Goal: Complete application form: Complete application form

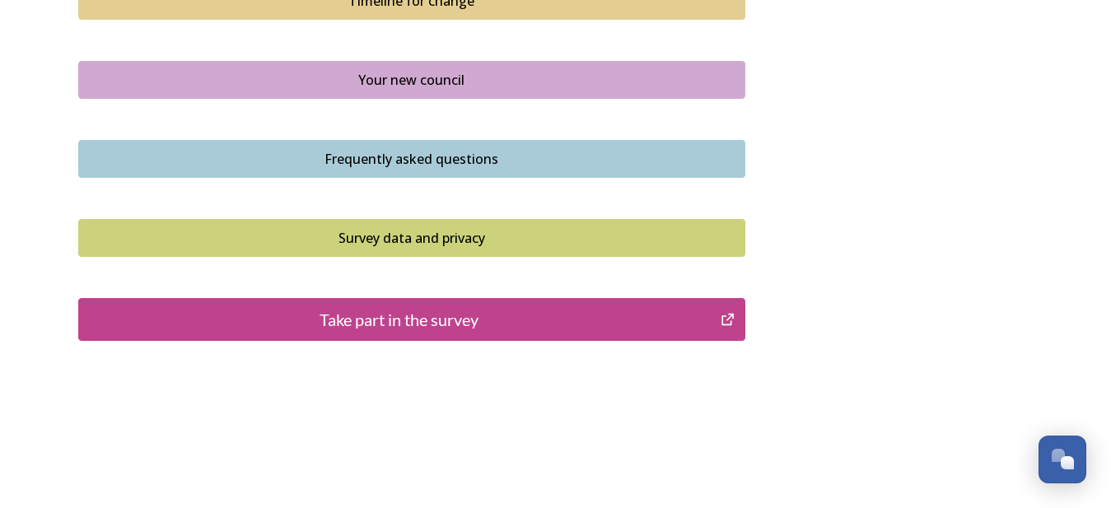
scroll to position [1260, 0]
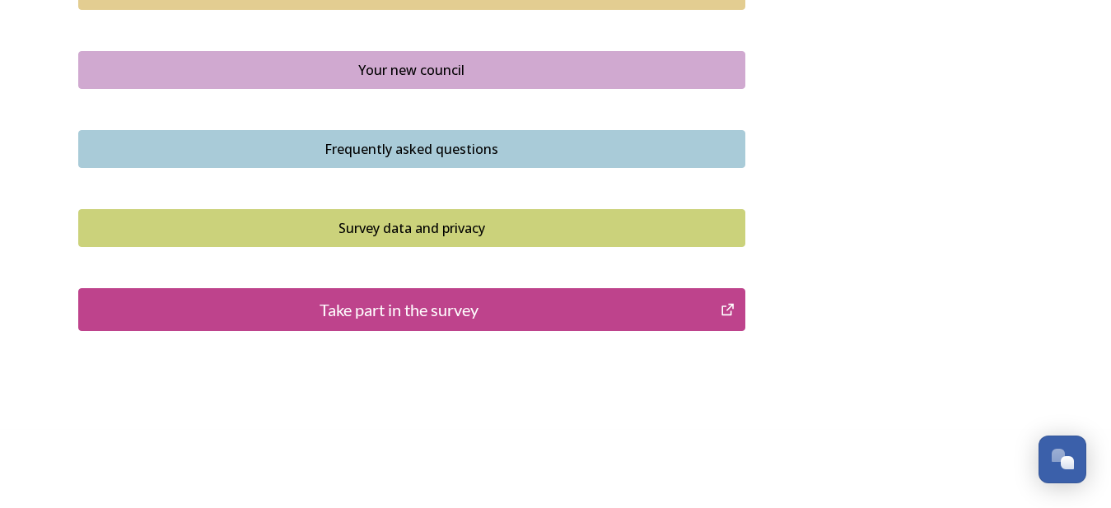
click at [397, 307] on div "Take part in the survey" at bounding box center [399, 309] width 625 height 25
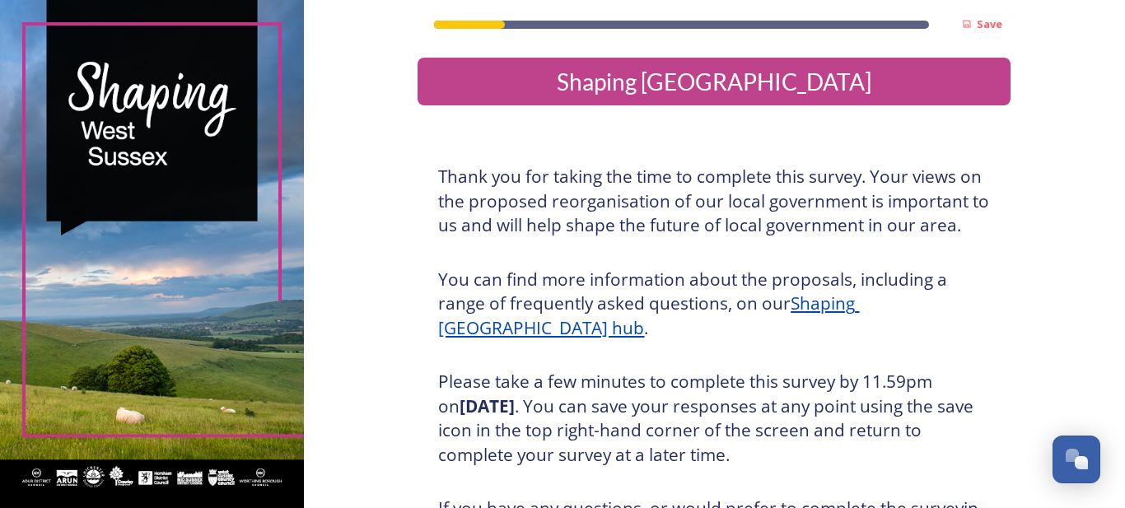
click at [740, 303] on u "Shaping [GEOGRAPHIC_DATA] hub" at bounding box center [648, 316] width 421 height 48
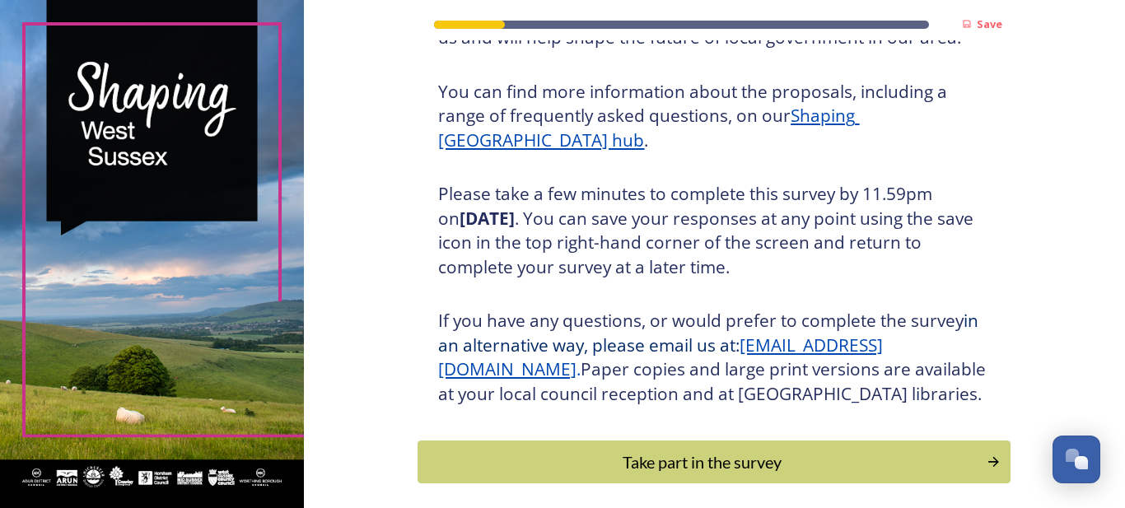
scroll to position [196, 0]
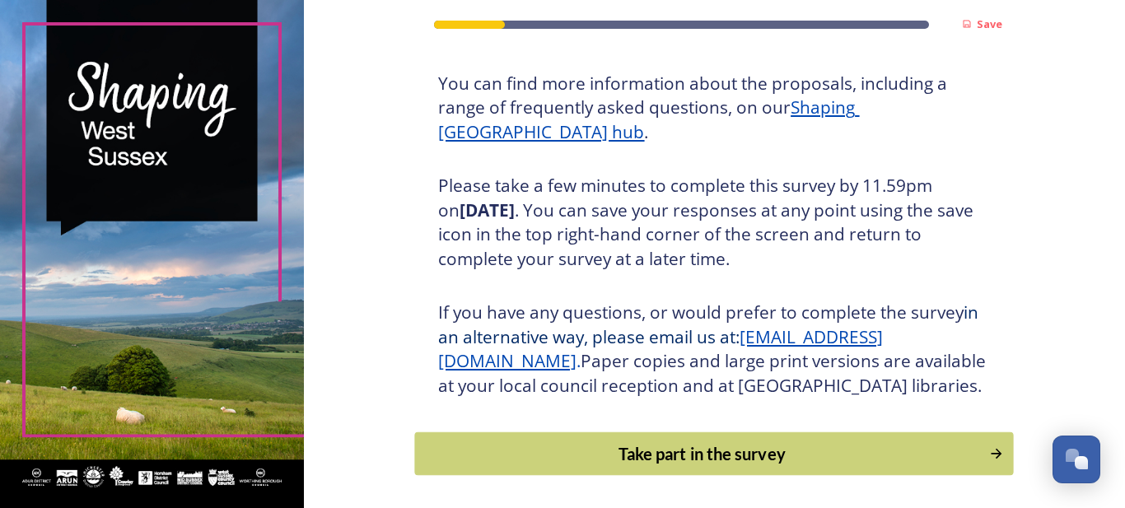
click at [988, 446] on icon "Continue" at bounding box center [996, 454] width 16 height 16
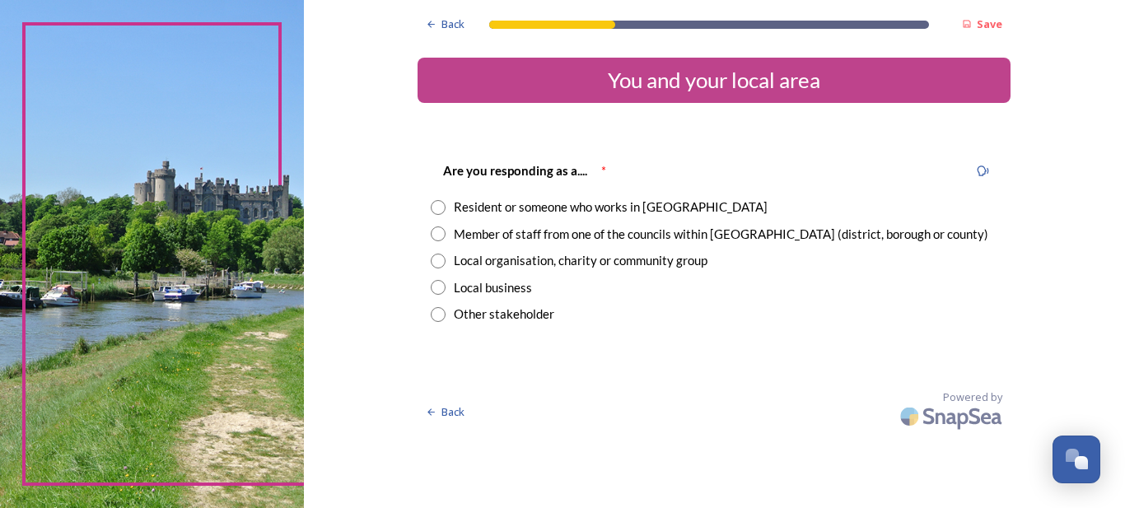
click at [436, 209] on input "radio" at bounding box center [438, 207] width 15 height 15
radio input "true"
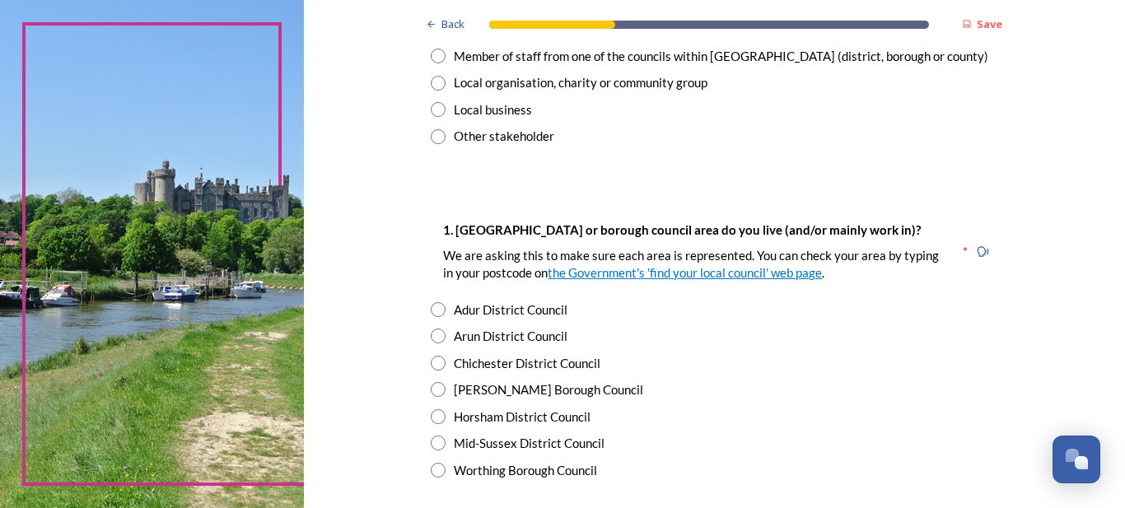
scroll to position [182, 0]
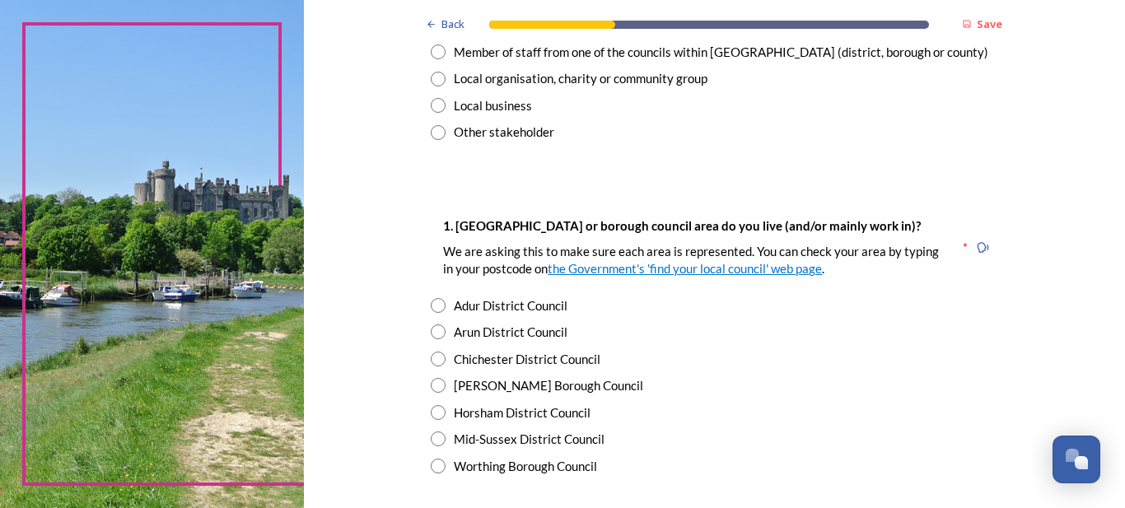
click at [431, 357] on input "radio" at bounding box center [438, 359] width 15 height 15
radio input "true"
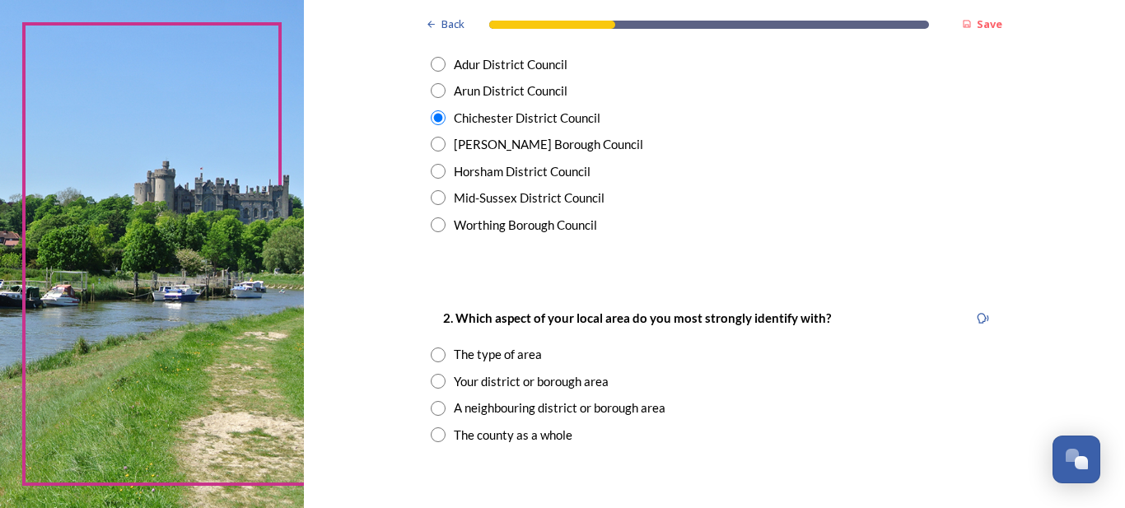
scroll to position [434, 0]
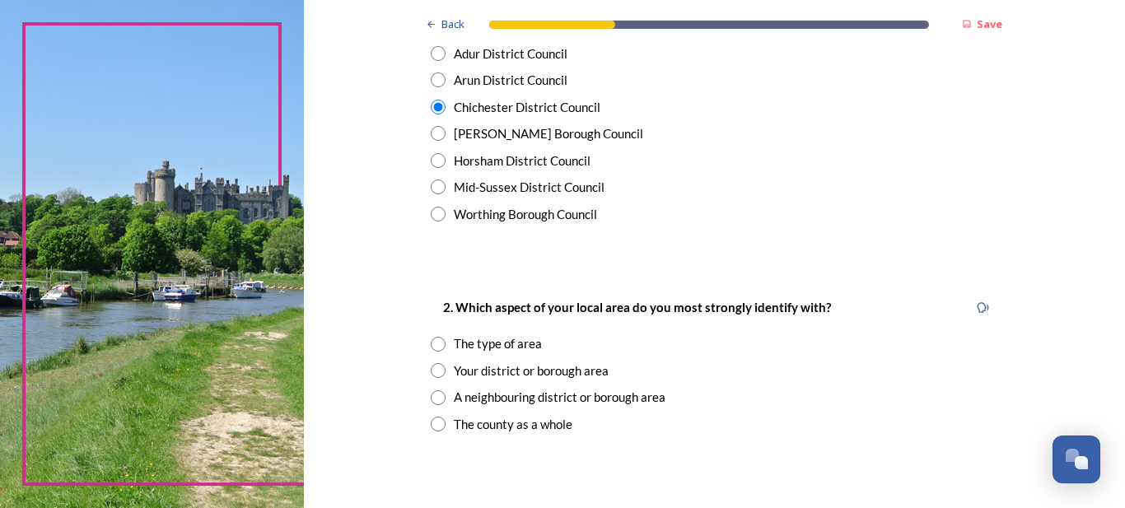
click at [431, 369] on input "radio" at bounding box center [438, 370] width 15 height 15
radio input "true"
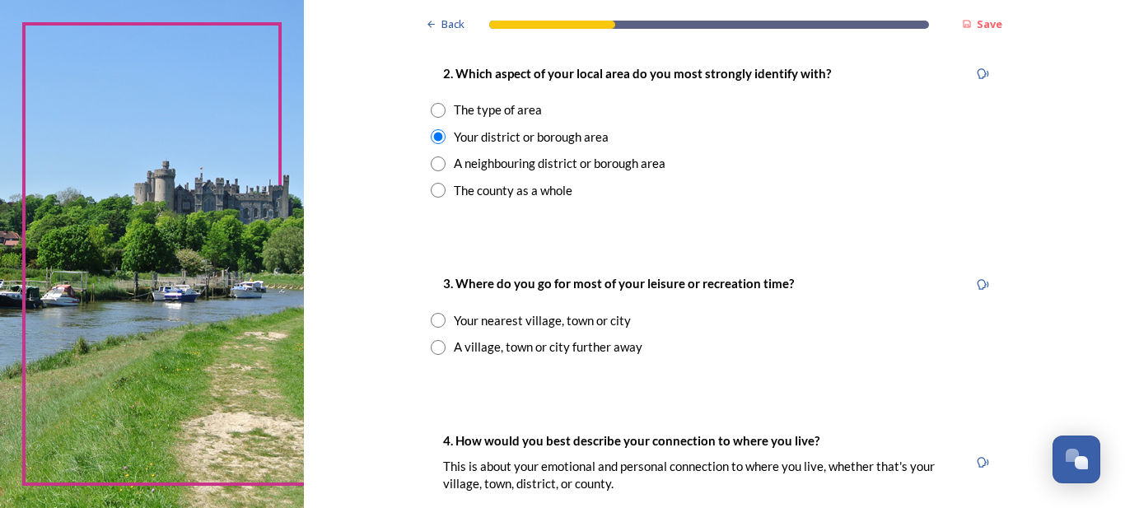
scroll to position [672, 0]
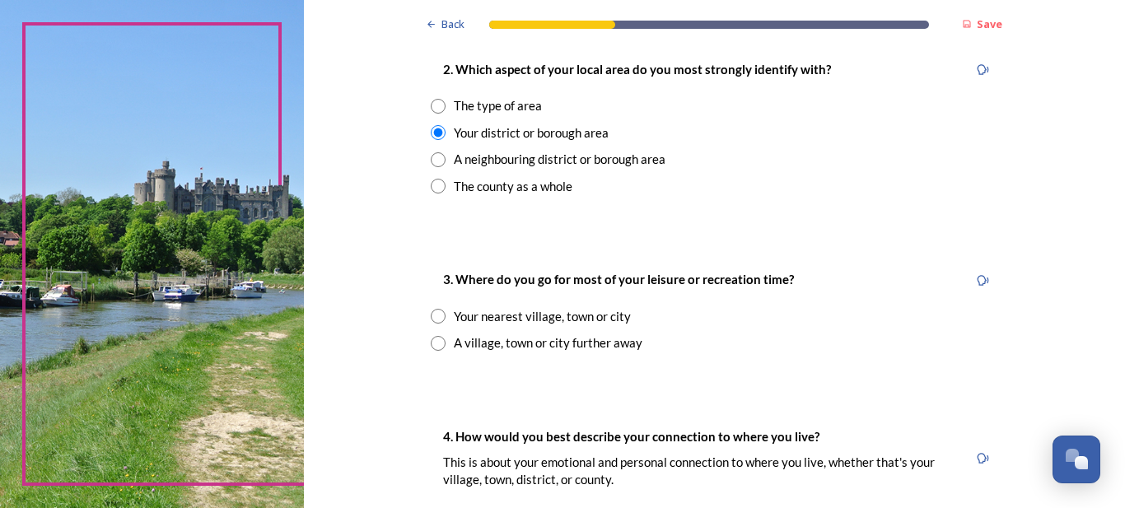
click at [432, 318] on input "radio" at bounding box center [438, 316] width 15 height 15
radio input "true"
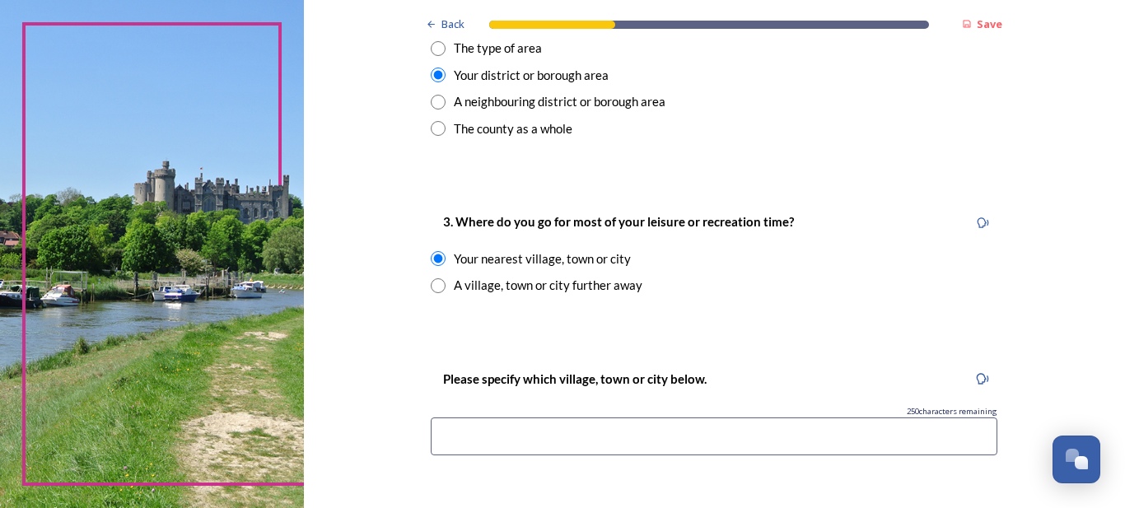
drag, startPoint x: 1115, startPoint y: 504, endPoint x: 996, endPoint y: 484, distance: 121.0
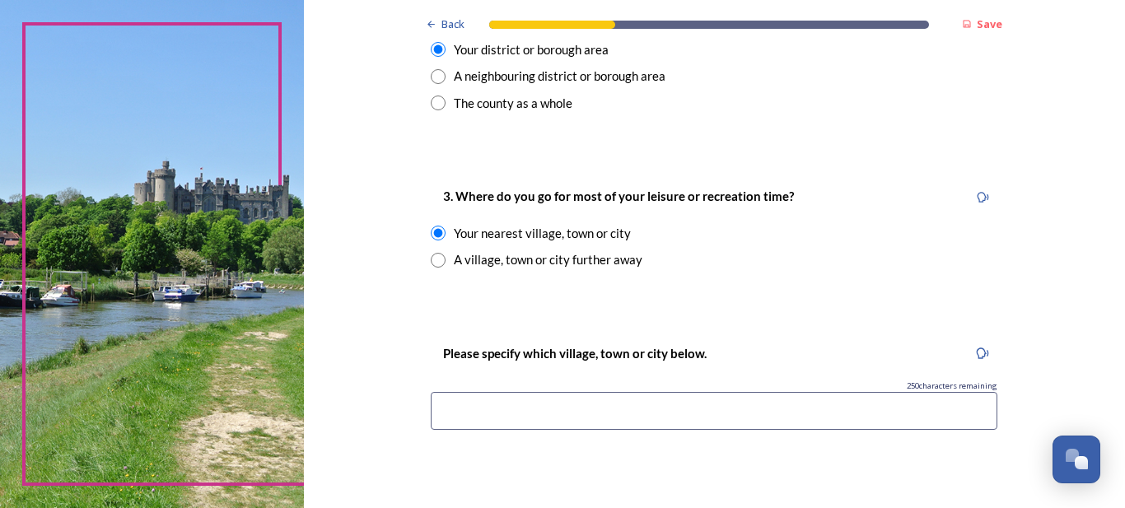
scroll to position [770, 0]
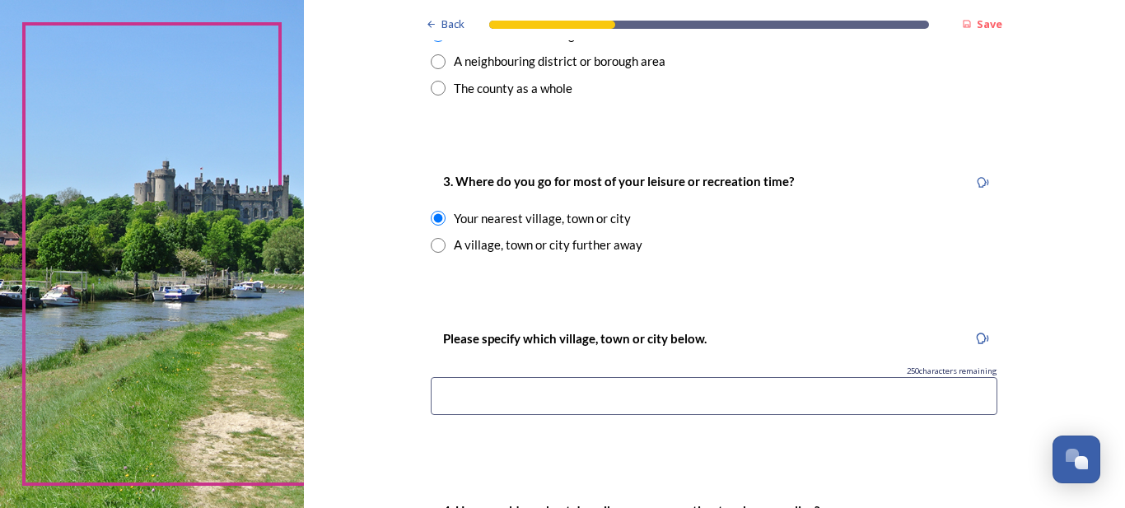
click at [477, 415] on input at bounding box center [714, 396] width 567 height 38
click at [442, 397] on input "Chhichester" at bounding box center [714, 396] width 567 height 38
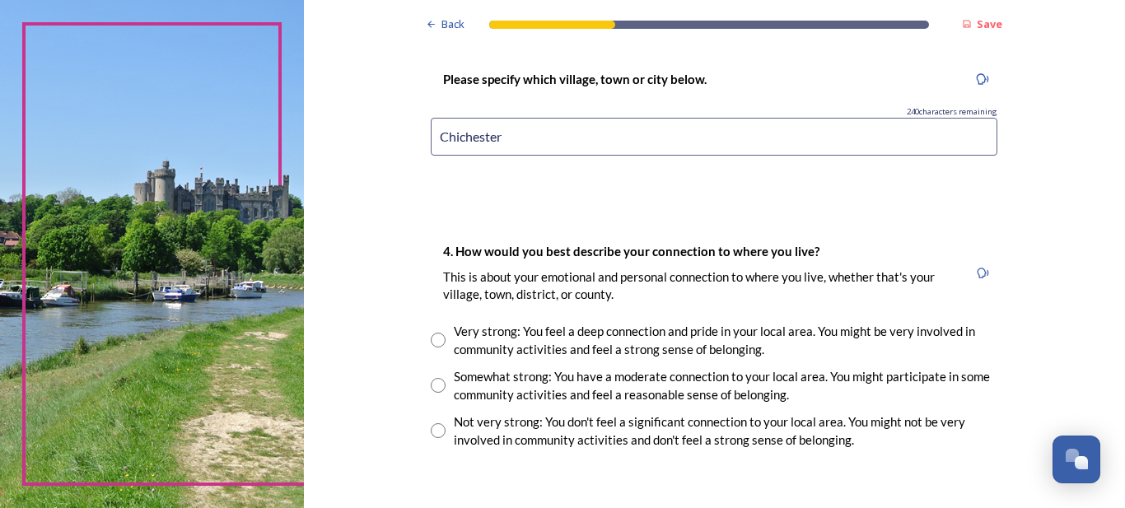
scroll to position [1050, 0]
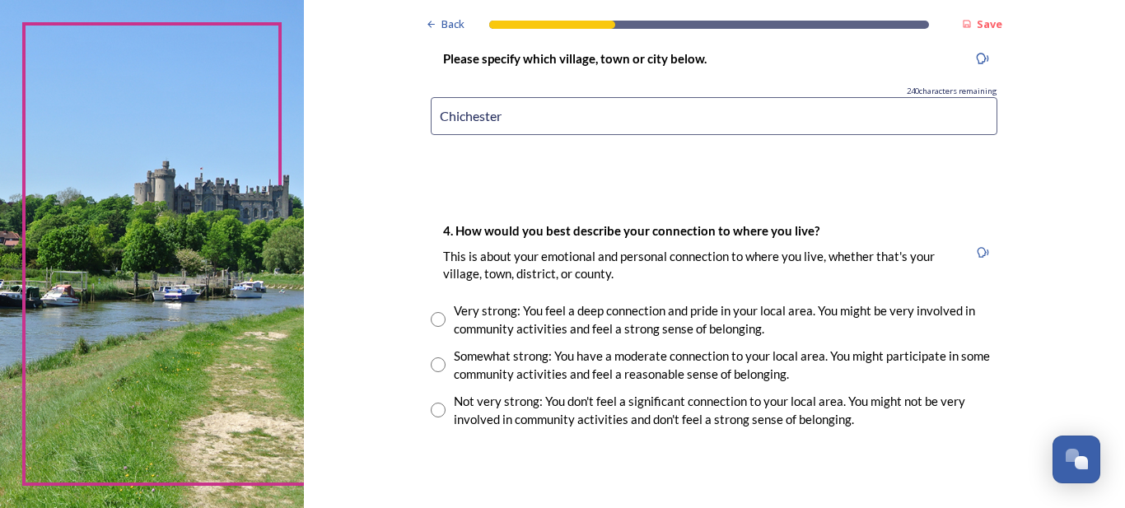
type input "Chichester"
click at [431, 319] on input "radio" at bounding box center [438, 319] width 15 height 15
radio input "true"
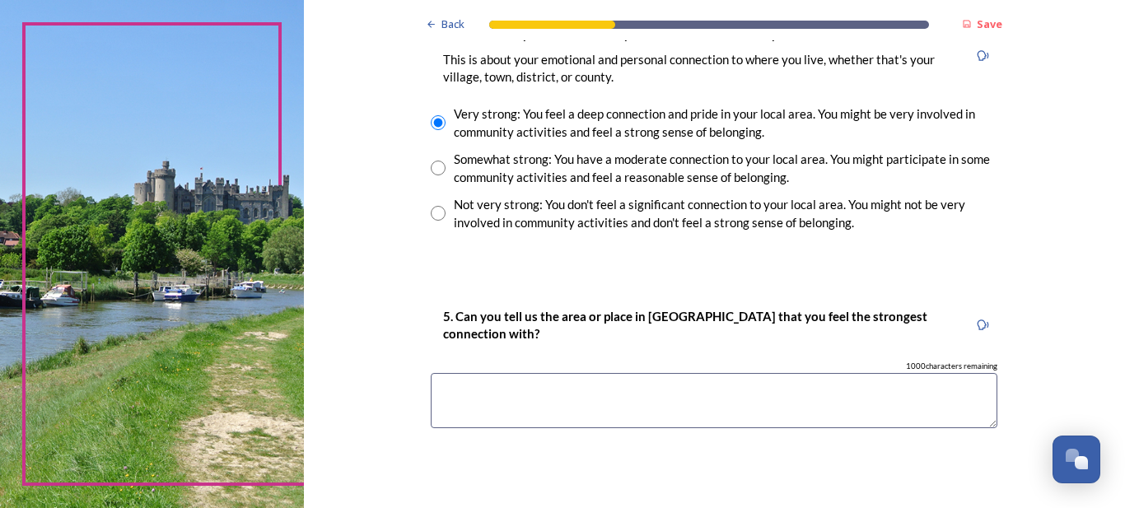
scroll to position [1288, 0]
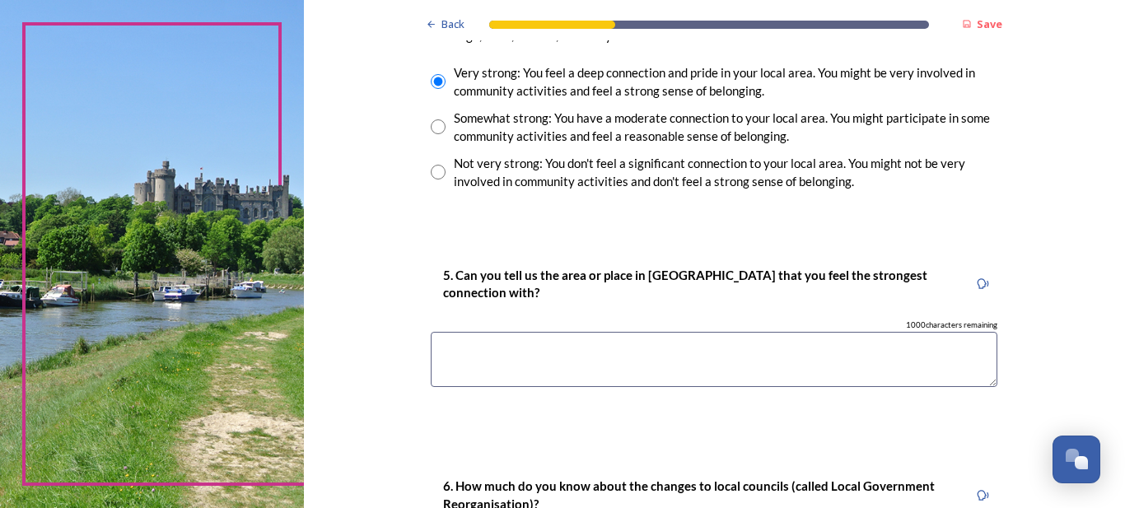
click at [450, 332] on textarea at bounding box center [714, 359] width 567 height 55
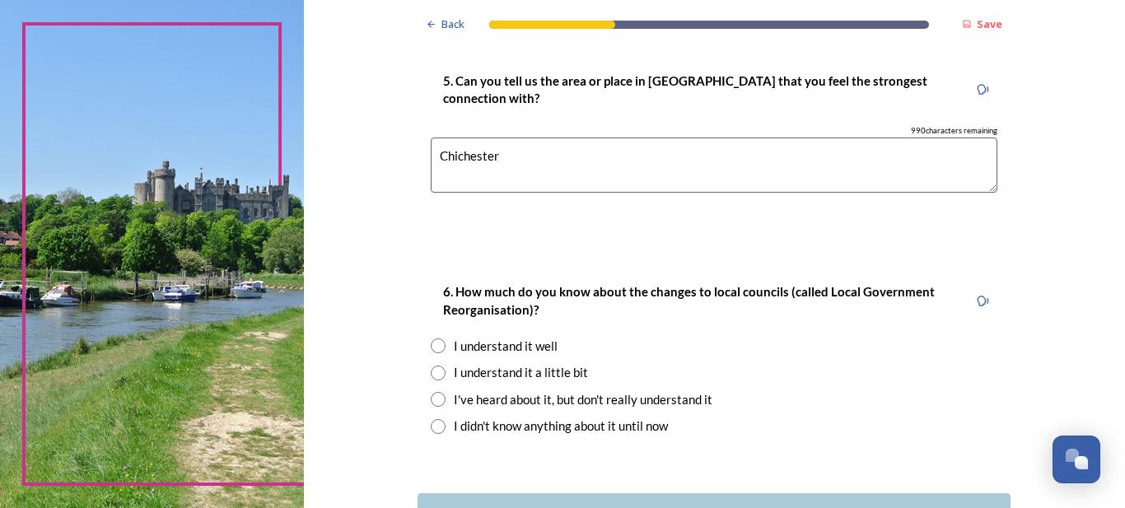
scroll to position [1498, 0]
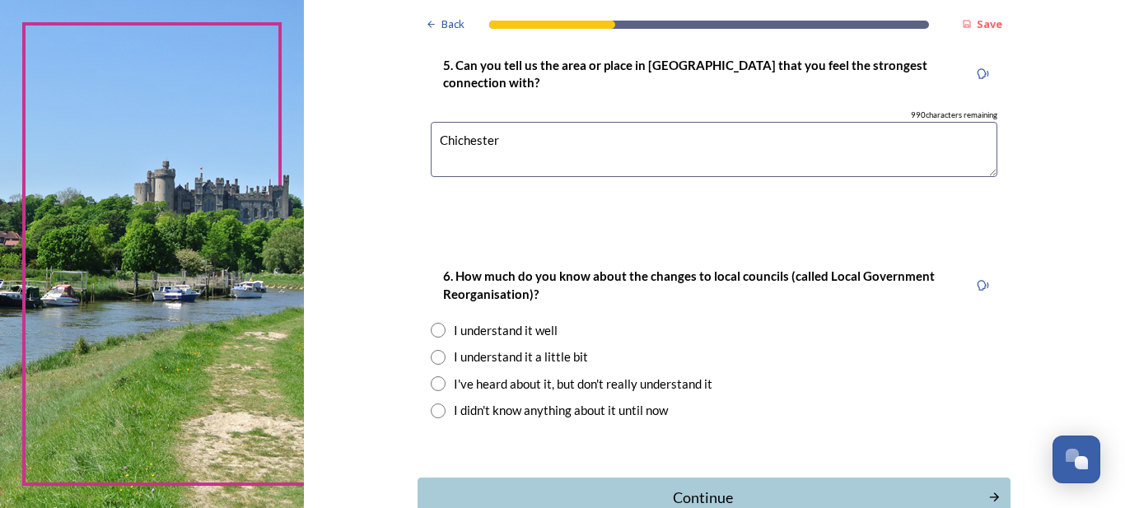
type textarea "Chichester"
click at [433, 350] on input "radio" at bounding box center [438, 357] width 15 height 15
radio input "true"
click at [681, 487] on div "Continue" at bounding box center [703, 498] width 558 height 22
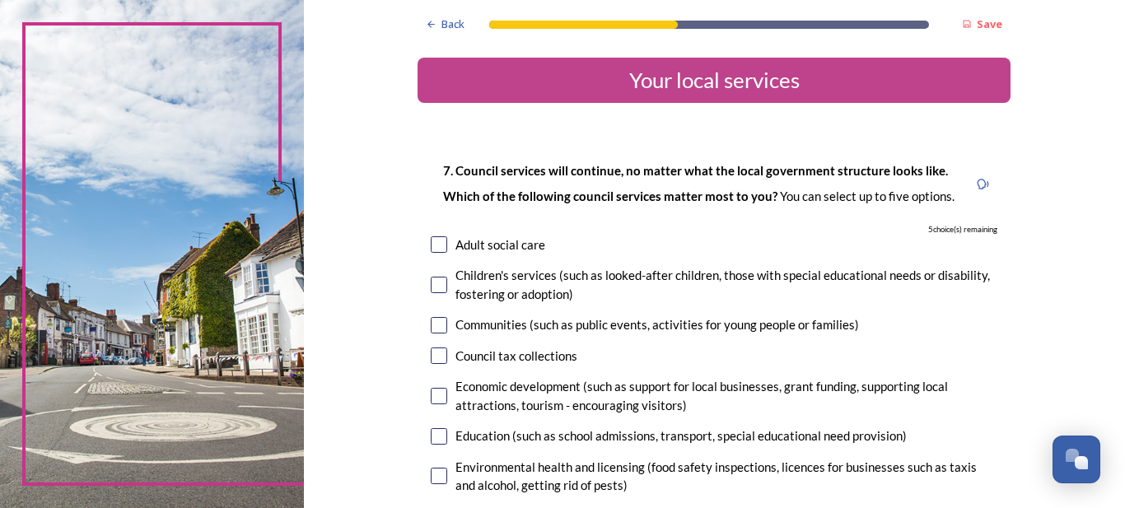
click at [432, 242] on input "checkbox" at bounding box center [439, 244] width 16 height 16
checkbox input "true"
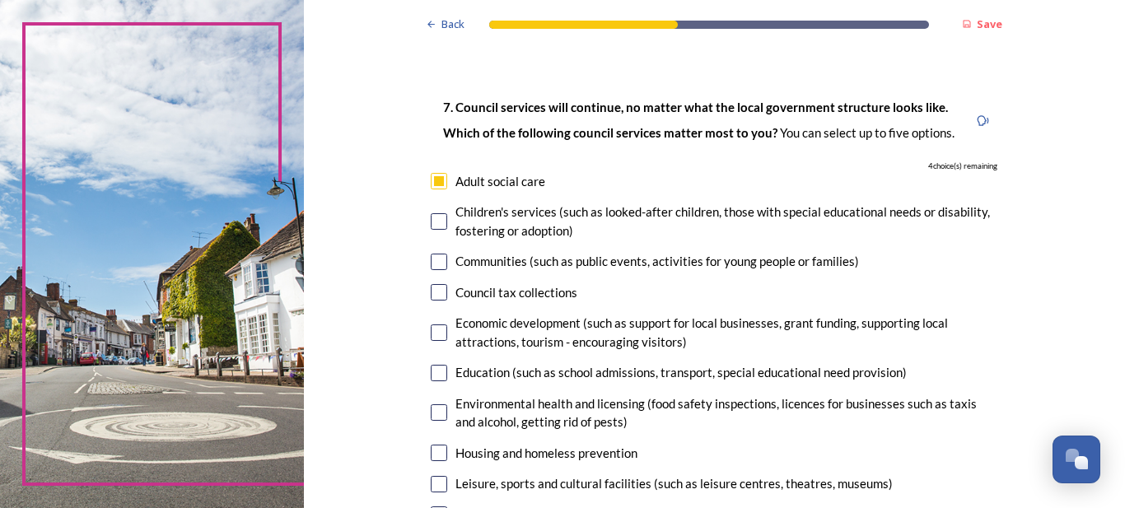
scroll to position [70, 0]
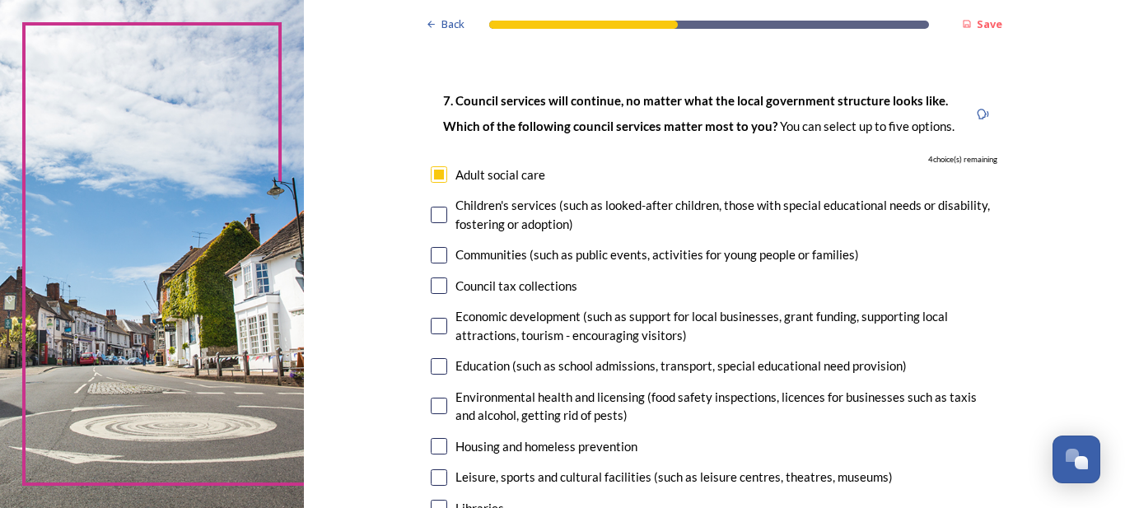
click at [431, 475] on input "checkbox" at bounding box center [439, 477] width 16 height 16
checkbox input "true"
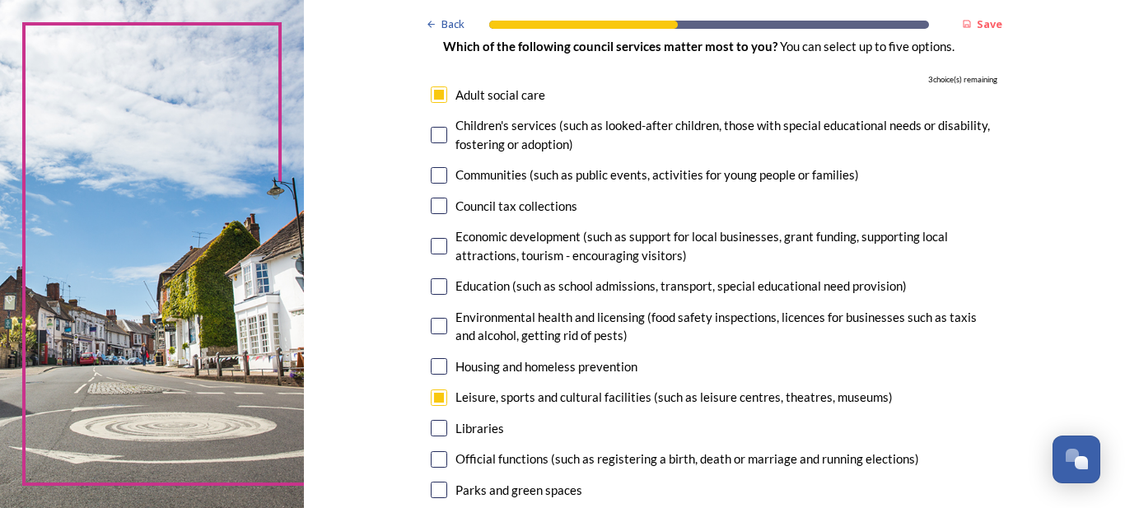
scroll to position [154, 0]
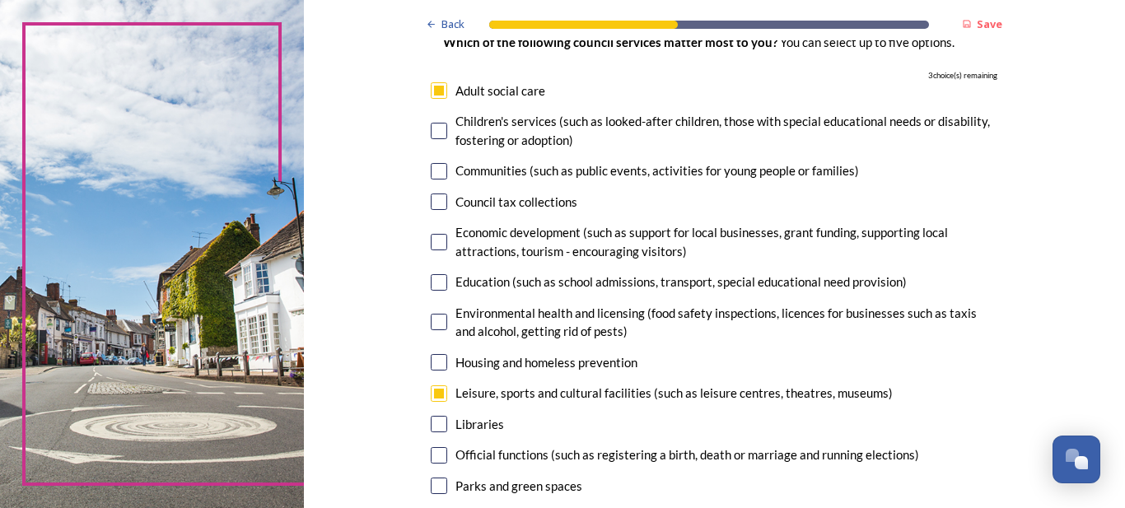
click at [436, 485] on input "checkbox" at bounding box center [439, 486] width 16 height 16
checkbox input "true"
click at [431, 282] on input "checkbox" at bounding box center [439, 282] width 16 height 16
checkbox input "true"
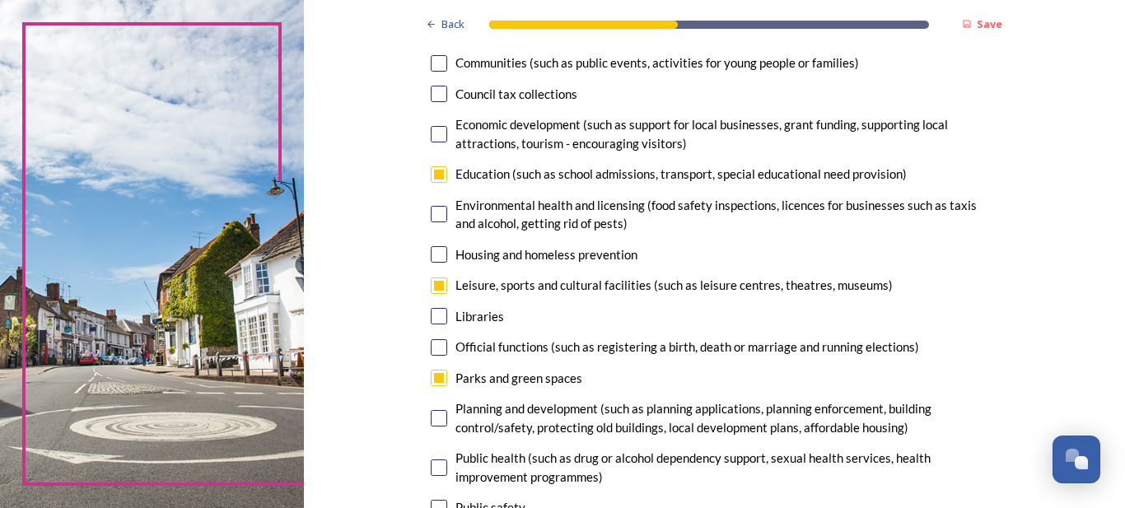
scroll to position [266, 0]
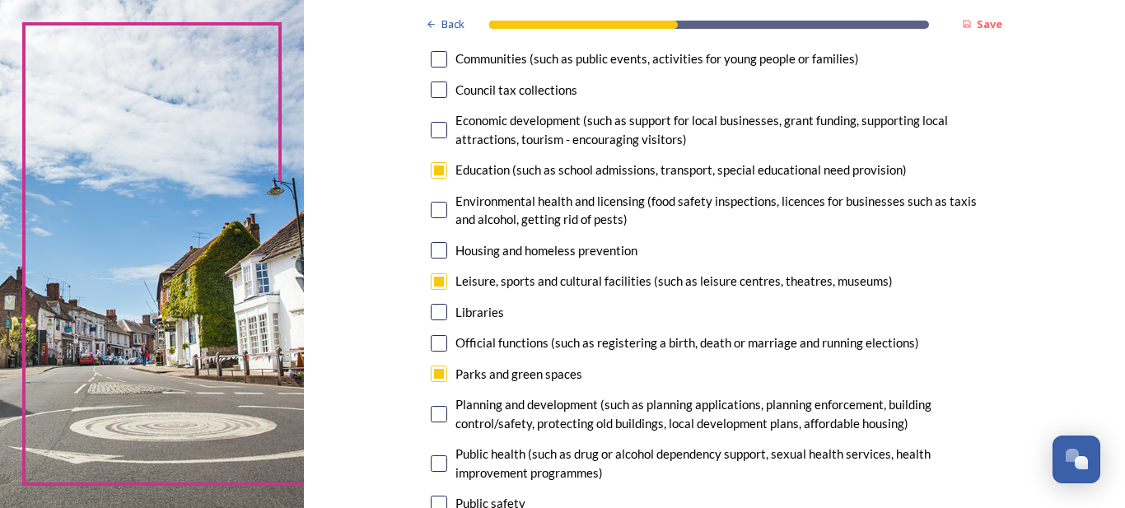
click at [431, 415] on input "checkbox" at bounding box center [439, 414] width 16 height 16
checkbox input "true"
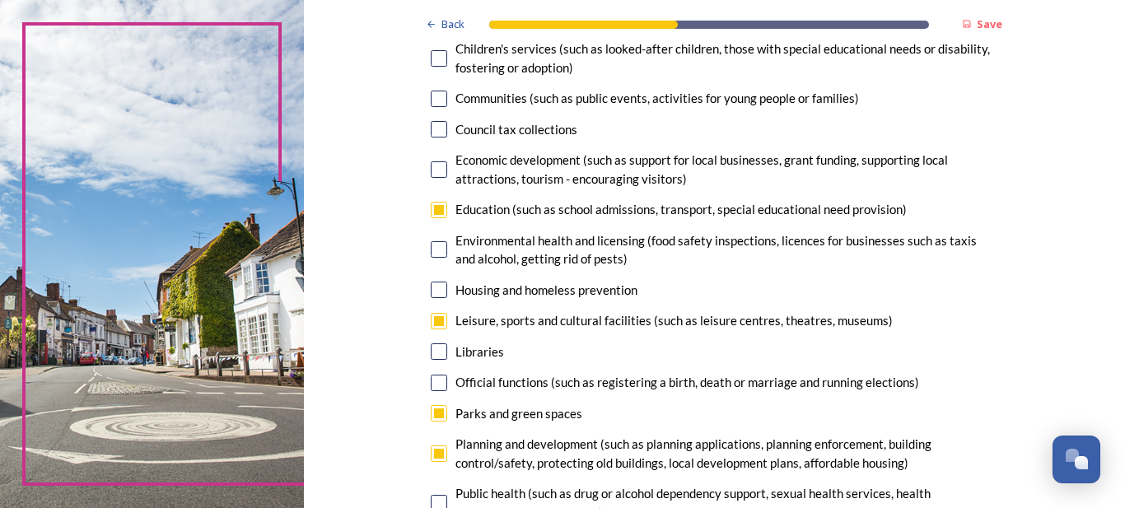
scroll to position [224, 0]
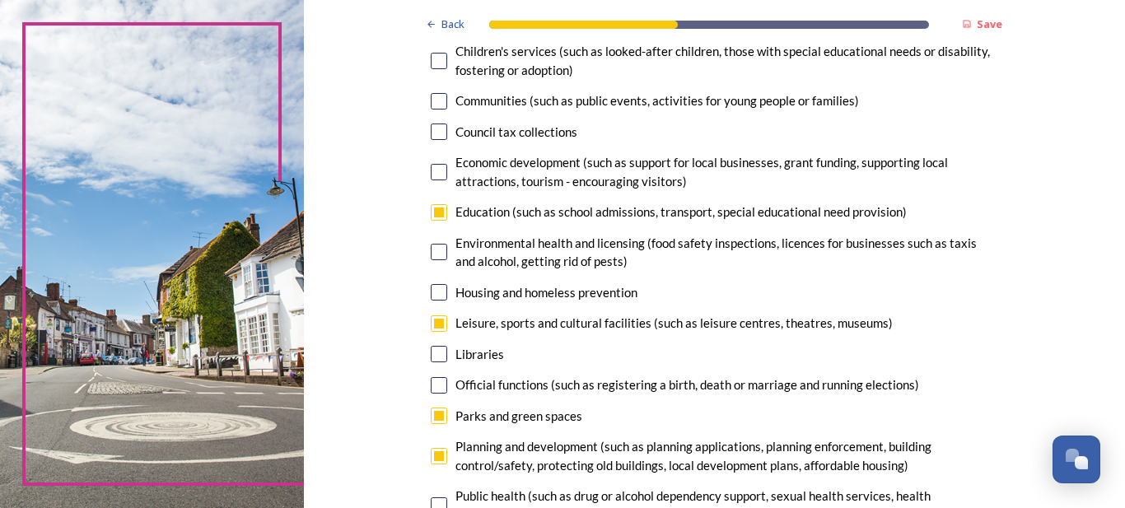
click at [432, 215] on input "checkbox" at bounding box center [439, 212] width 16 height 16
checkbox input "false"
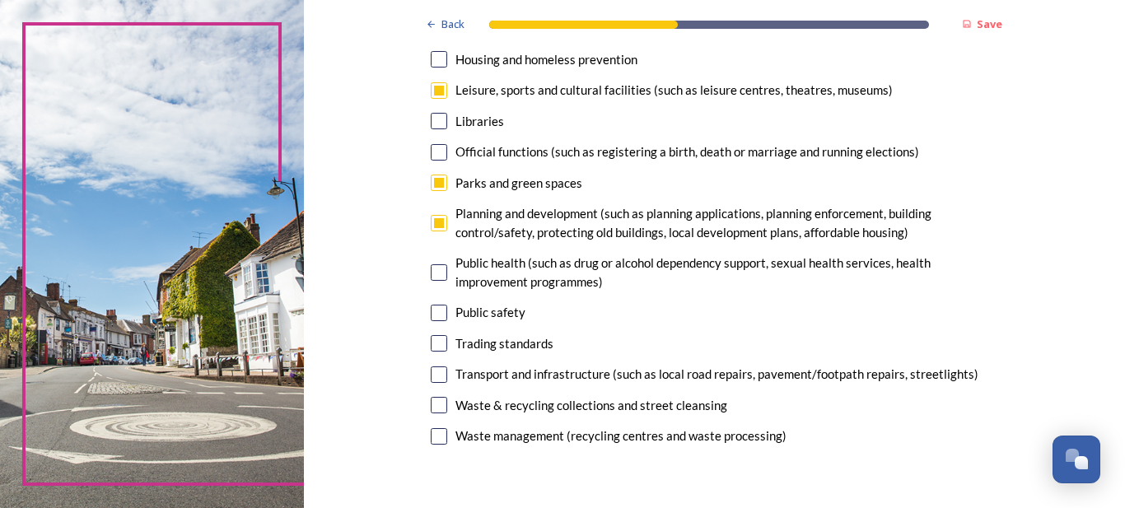
scroll to position [462, 0]
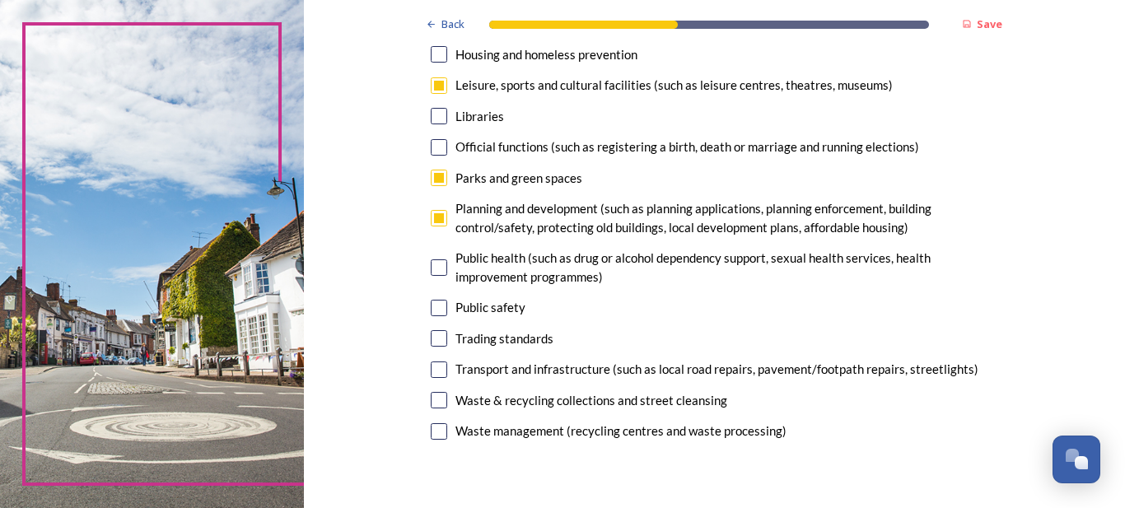
click at [431, 401] on input "checkbox" at bounding box center [439, 400] width 16 height 16
checkbox input "true"
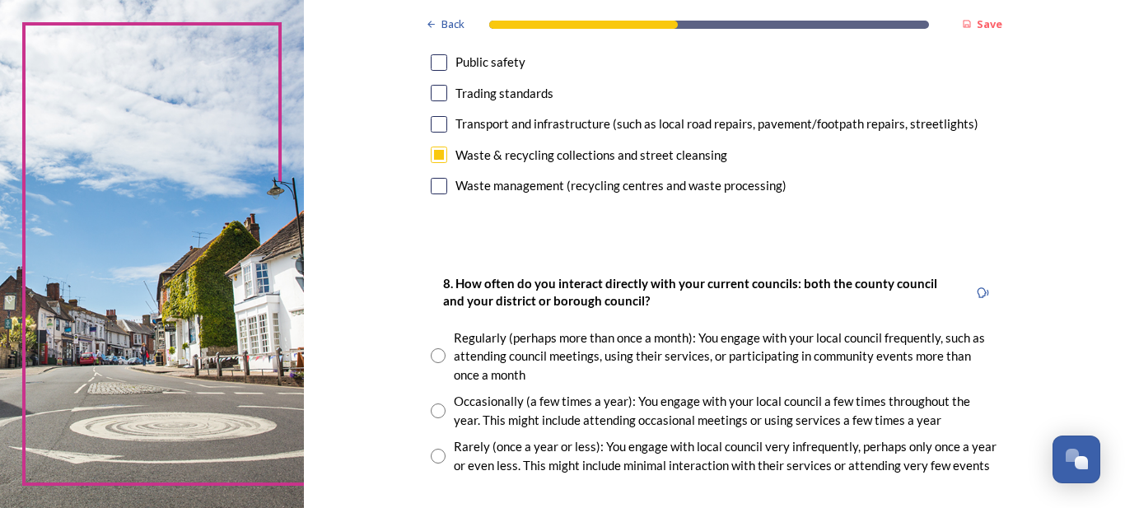
scroll to position [756, 0]
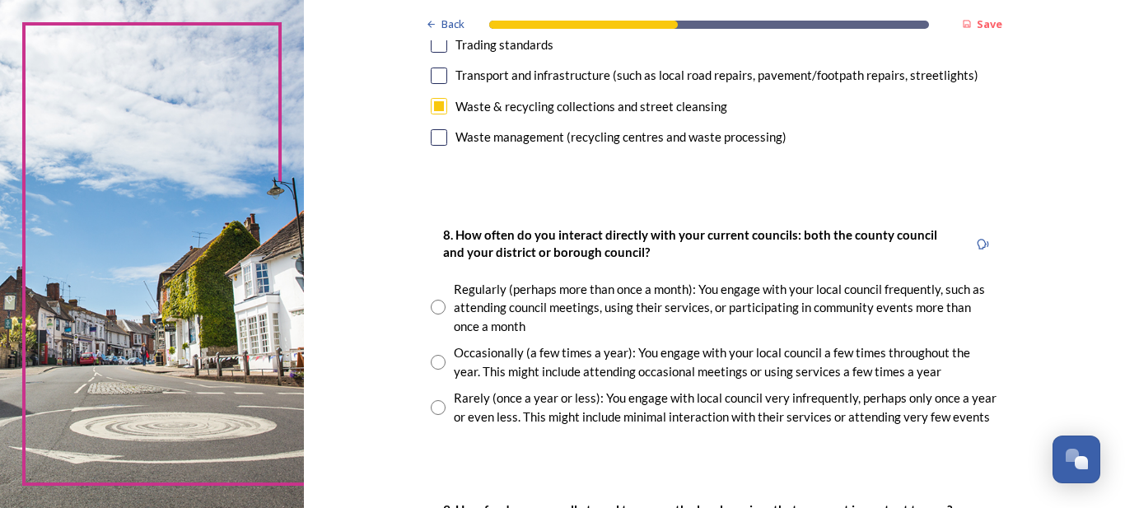
click at [433, 362] on input "radio" at bounding box center [438, 362] width 15 height 15
radio input "true"
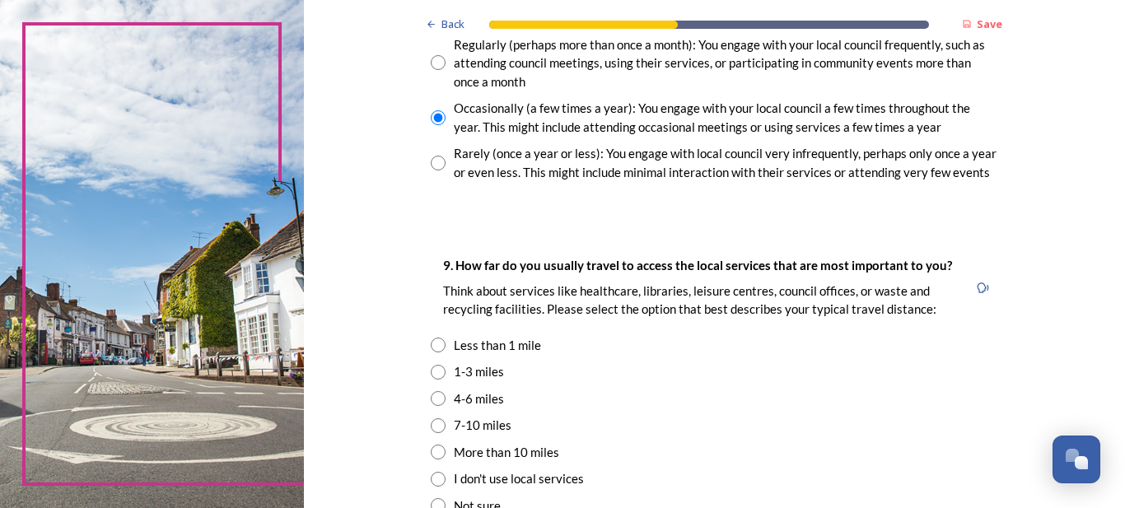
scroll to position [1036, 0]
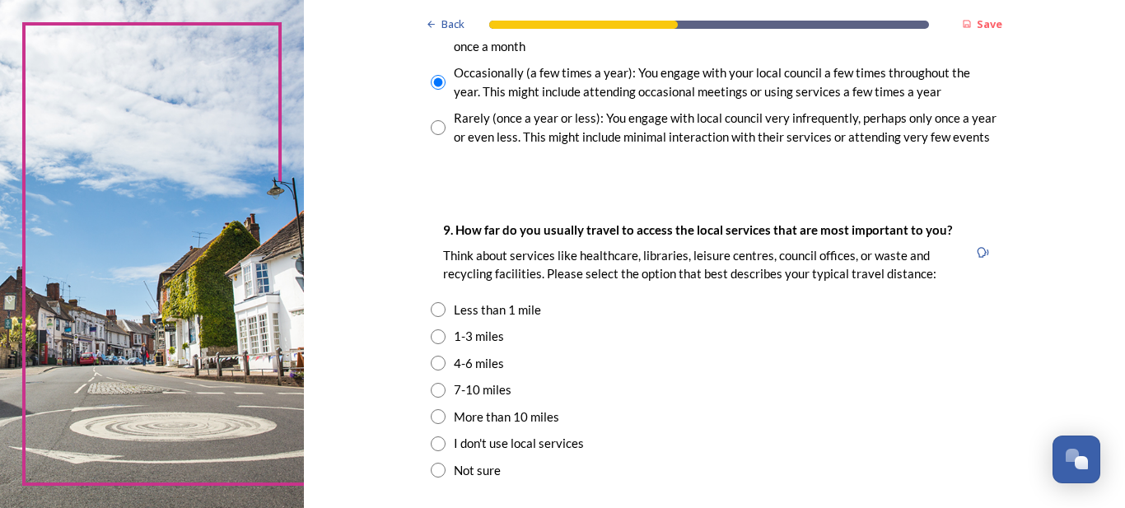
click at [431, 338] on input "radio" at bounding box center [438, 336] width 15 height 15
radio input "true"
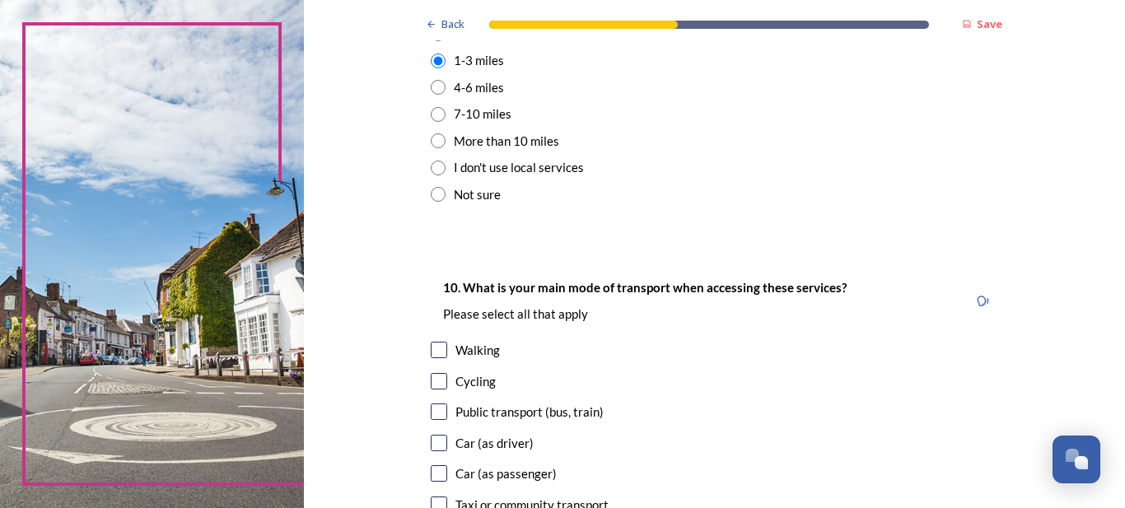
scroll to position [1316, 0]
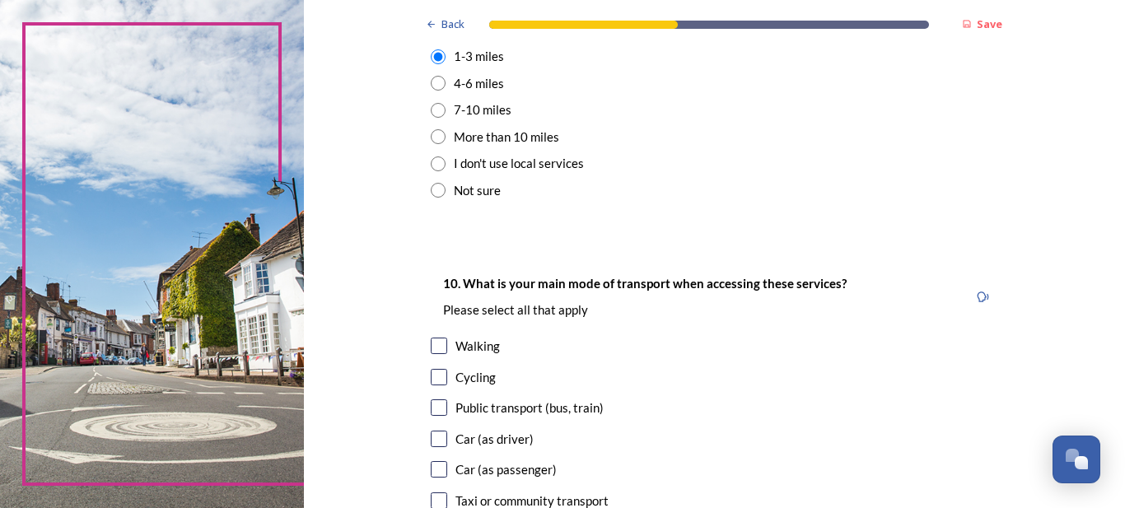
click at [432, 437] on input "checkbox" at bounding box center [439, 439] width 16 height 16
checkbox input "true"
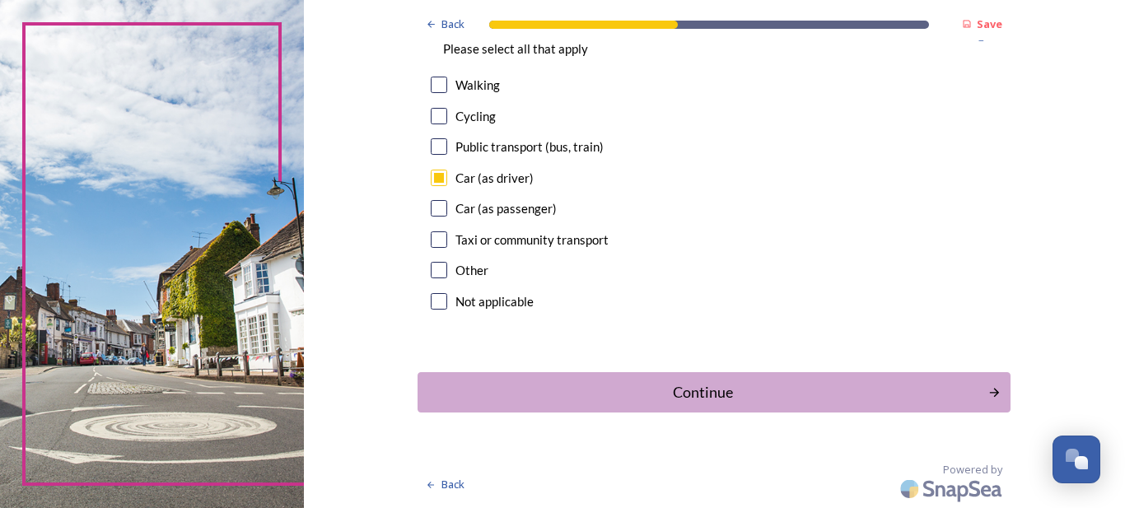
drag, startPoint x: 1115, startPoint y: 502, endPoint x: 1087, endPoint y: 502, distance: 28.0
click at [667, 389] on div "Continue" at bounding box center [703, 392] width 558 height 22
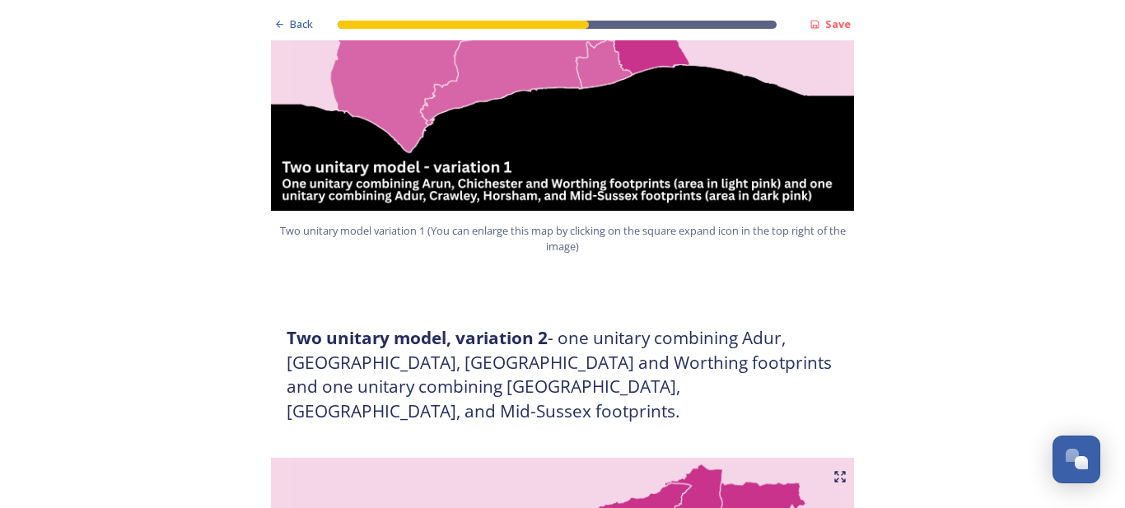
scroll to position [1330, 0]
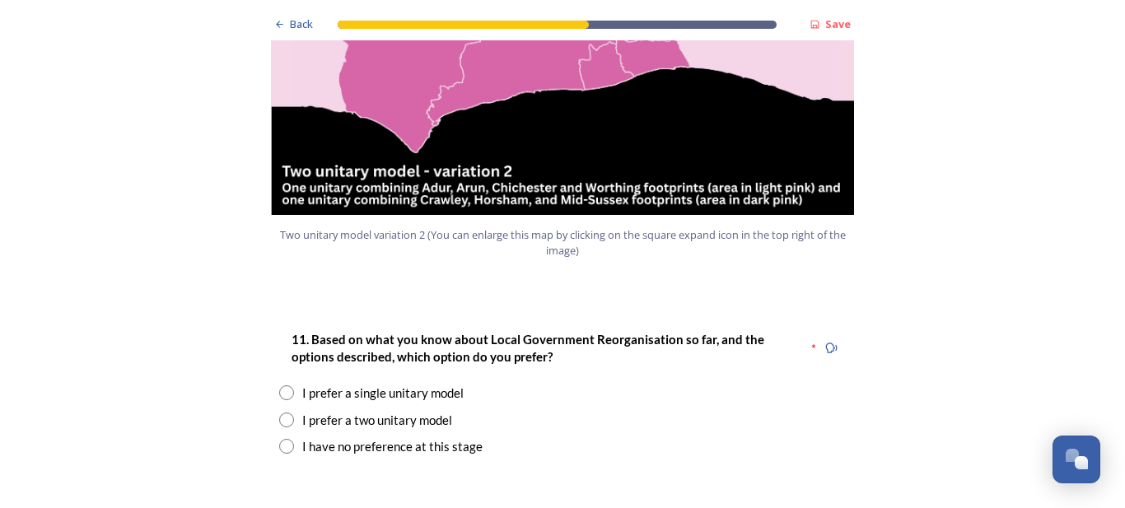
scroll to position [1988, 0]
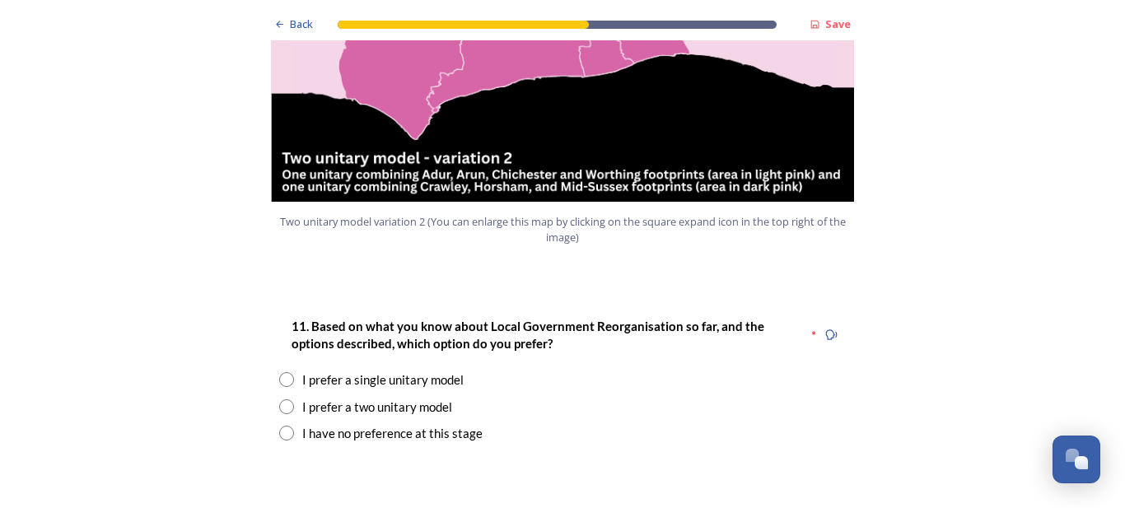
click at [279, 399] on input "radio" at bounding box center [286, 406] width 15 height 15
radio input "true"
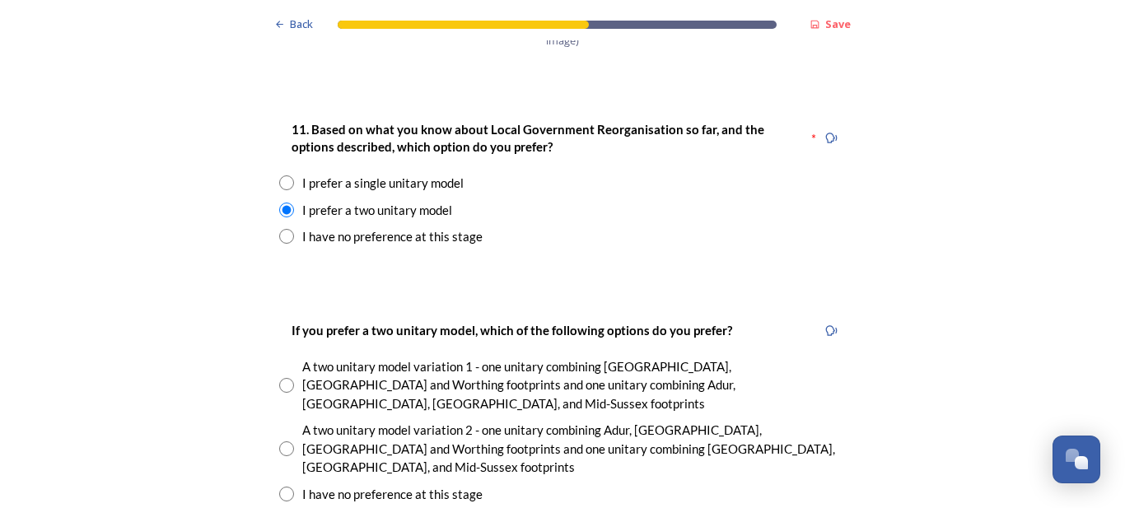
drag, startPoint x: 1119, startPoint y: 502, endPoint x: 899, endPoint y: 410, distance: 238.4
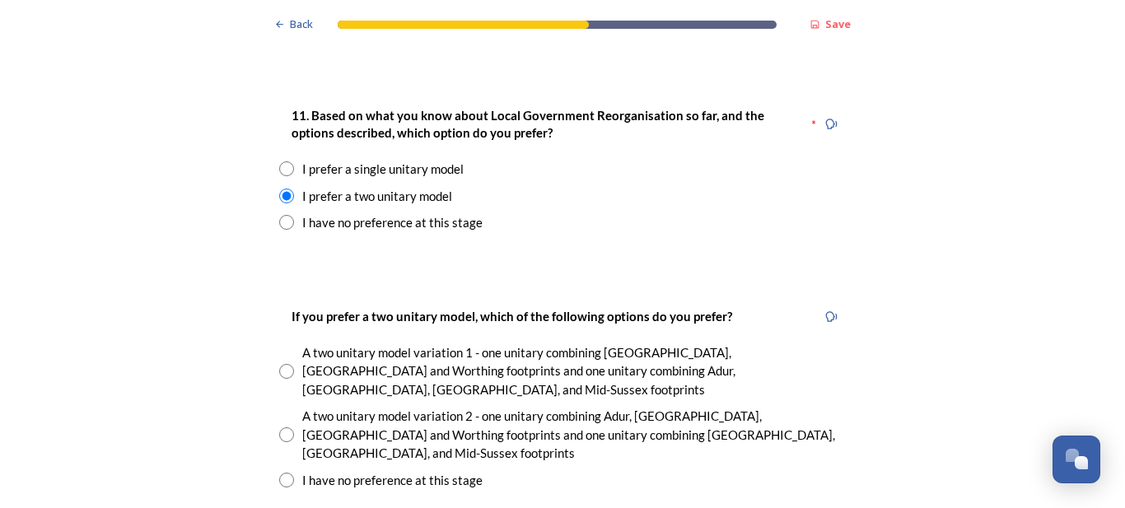
scroll to position [2212, 0]
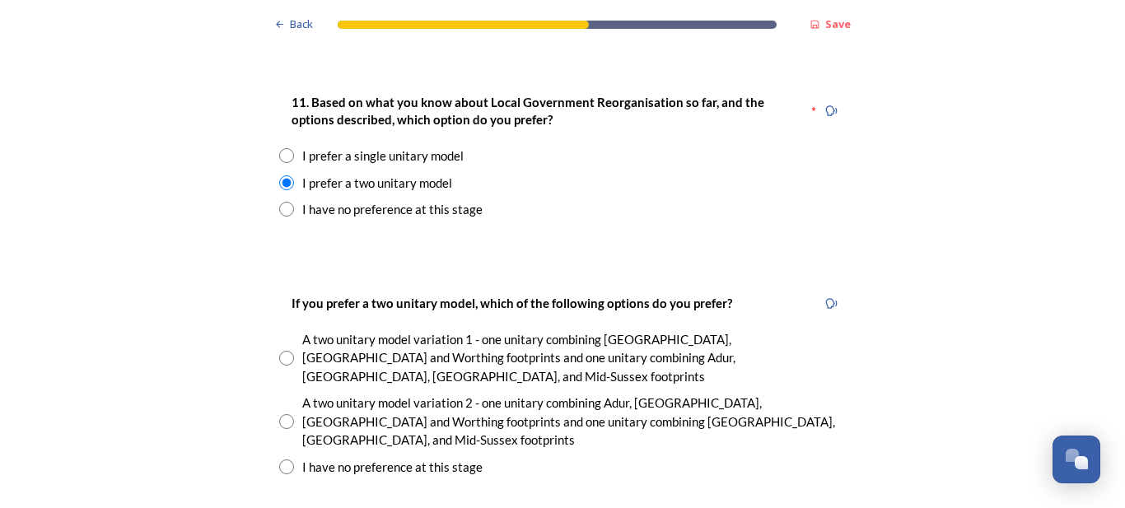
click at [279, 351] on input "radio" at bounding box center [286, 358] width 15 height 15
radio input "true"
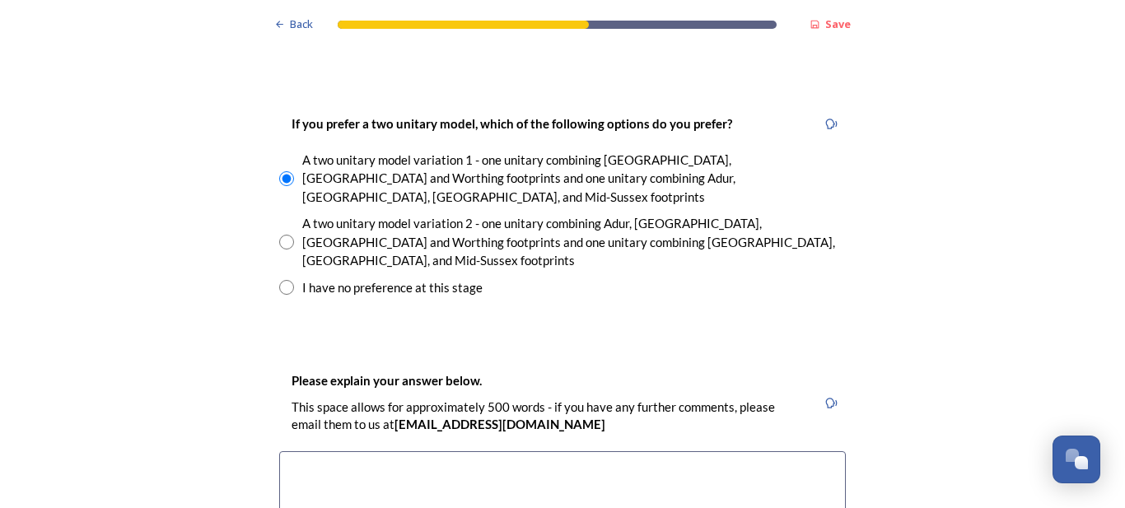
scroll to position [2394, 0]
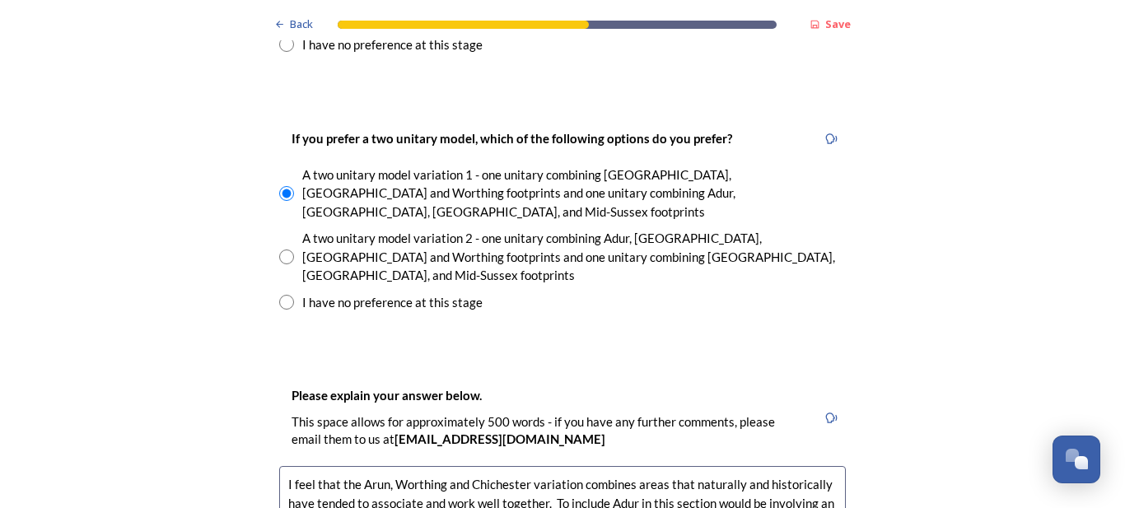
scroll to position [2408, 0]
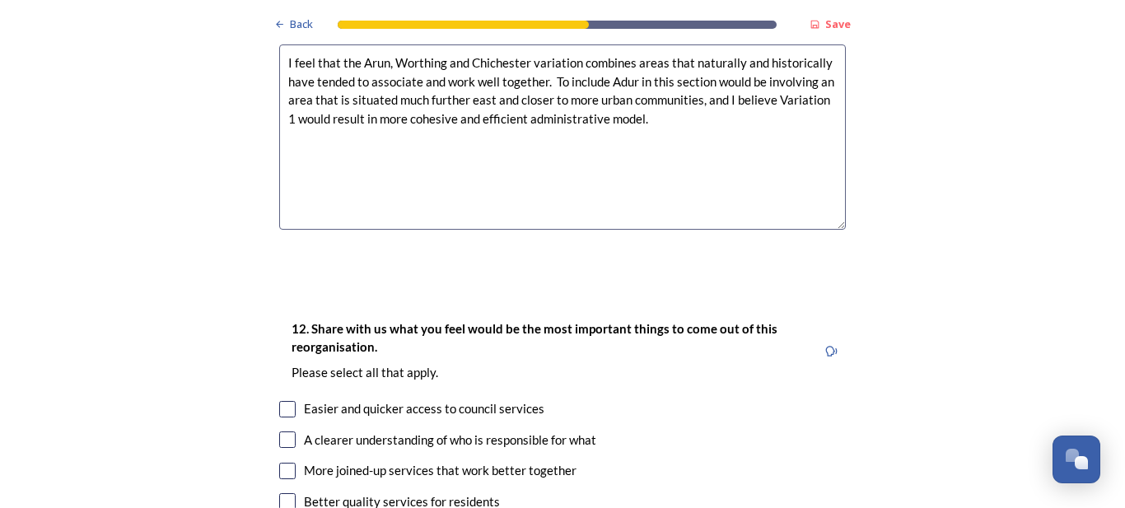
scroll to position [2814, 0]
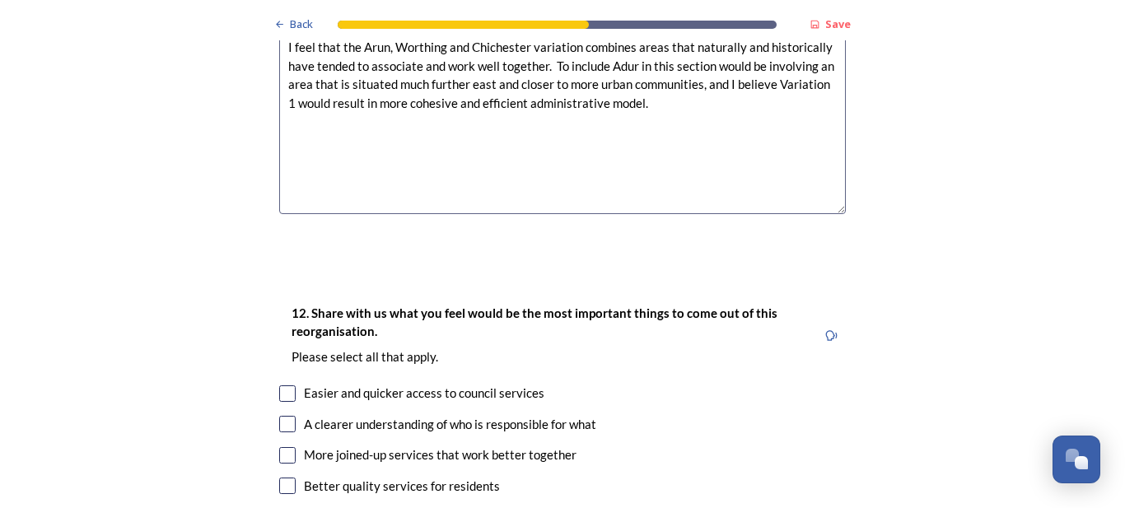
type textarea "I feel that the Arun, Worthing and Chichester variation combines areas that nat…"
click at [285, 447] on input "checkbox" at bounding box center [287, 455] width 16 height 16
checkbox input "true"
click at [282, 478] on input "checkbox" at bounding box center [287, 486] width 16 height 16
checkbox input "true"
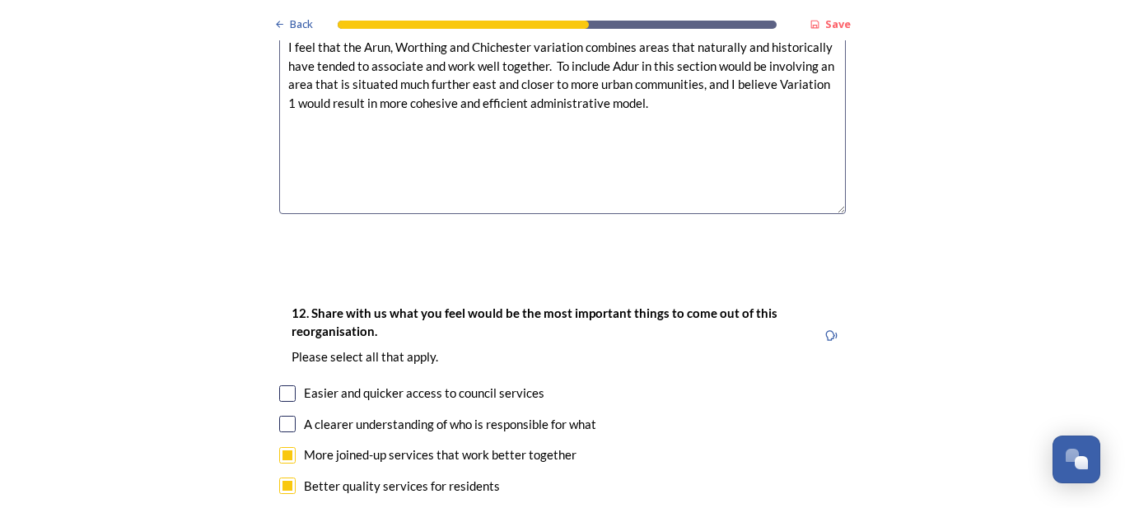
checkbox input "true"
click at [282, 385] on input "checkbox" at bounding box center [287, 393] width 16 height 16
checkbox input "true"
click at [279, 416] on input "checkbox" at bounding box center [287, 424] width 16 height 16
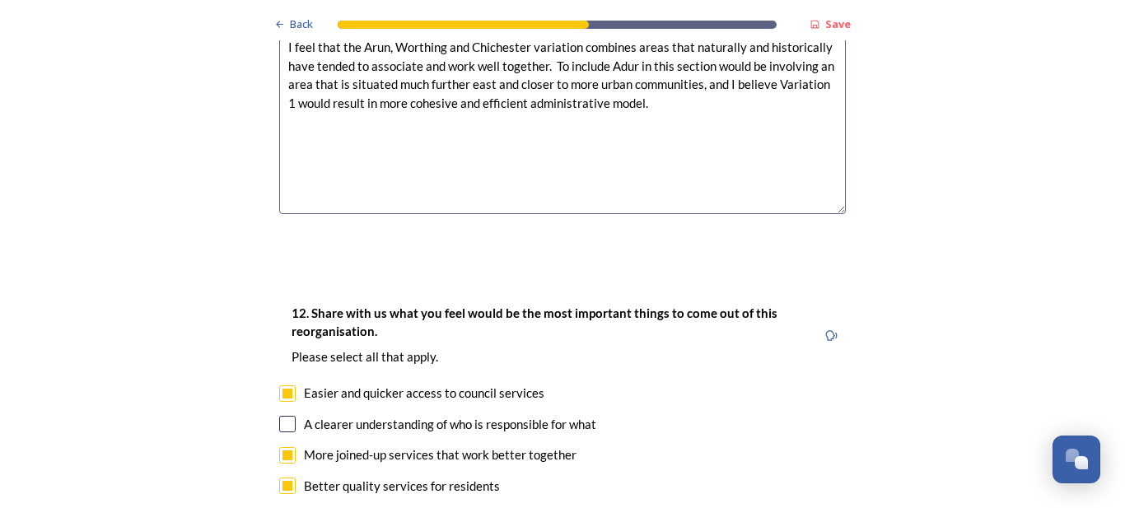
checkbox input "true"
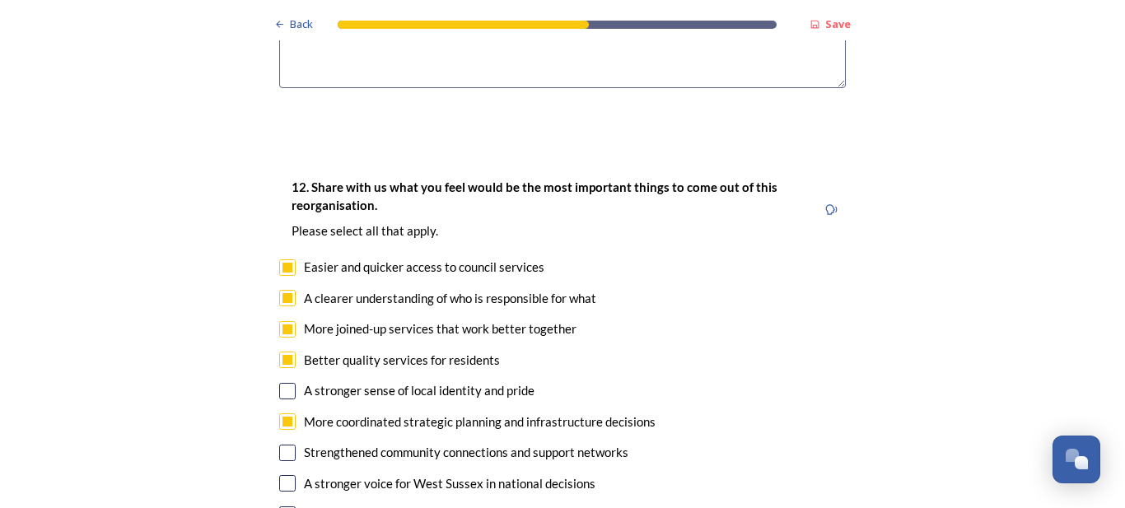
drag, startPoint x: 1117, startPoint y: 503, endPoint x: 1065, endPoint y: 493, distance: 52.8
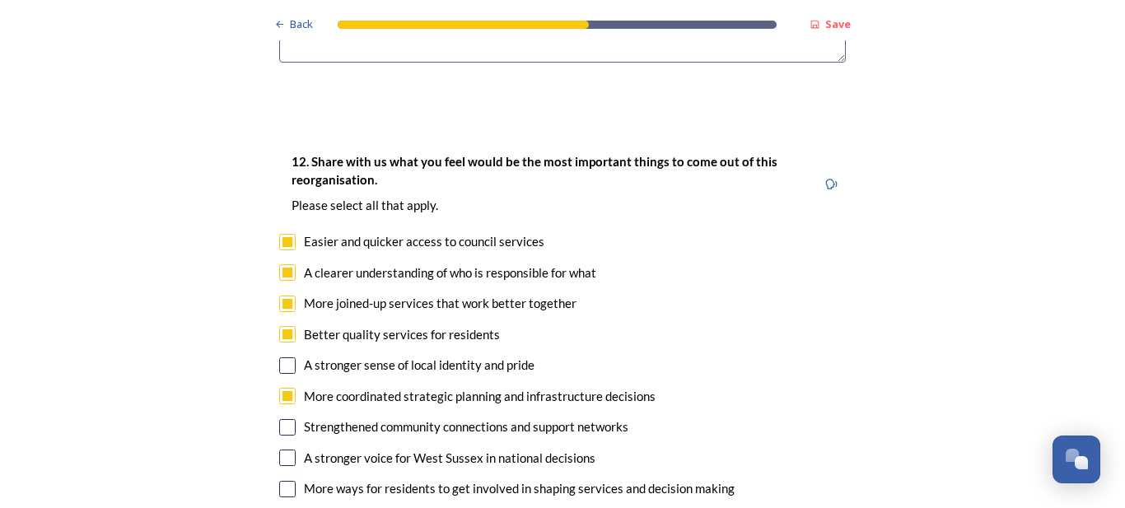
scroll to position [2968, 0]
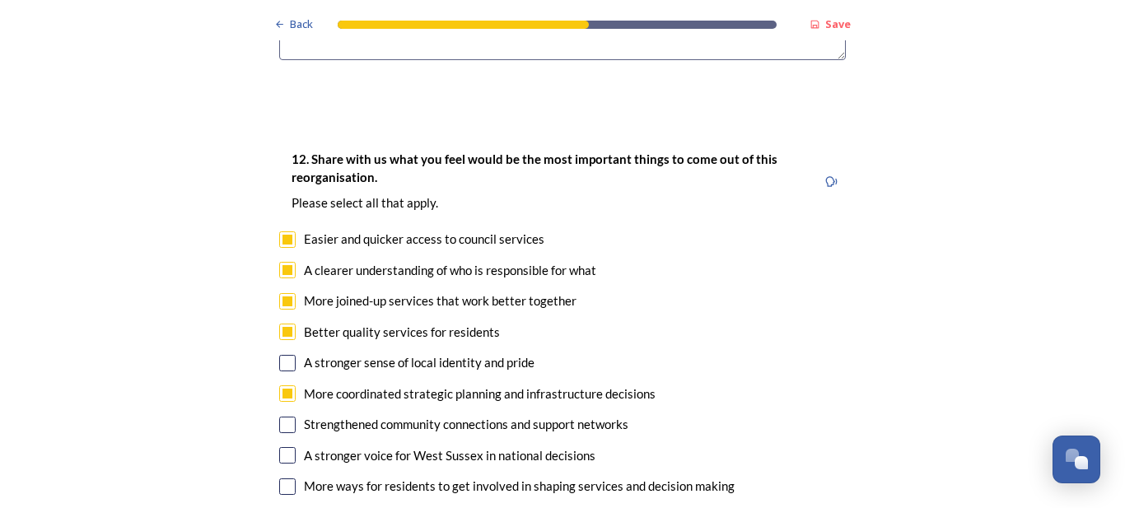
click at [282, 478] on input "checkbox" at bounding box center [287, 486] width 16 height 16
checkbox input "true"
click at [279, 417] on input "checkbox" at bounding box center [287, 425] width 16 height 16
checkbox input "true"
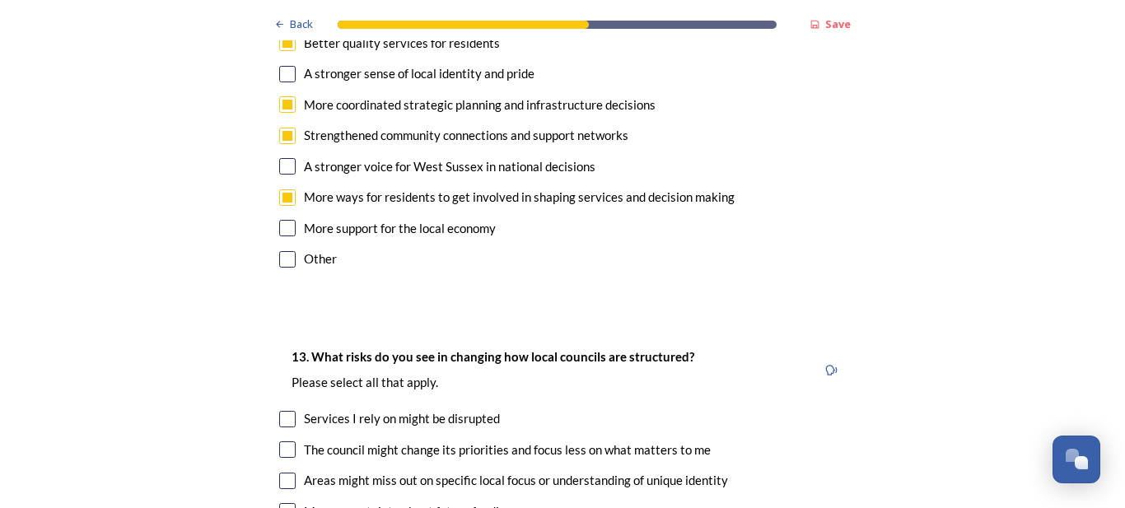
scroll to position [3262, 0]
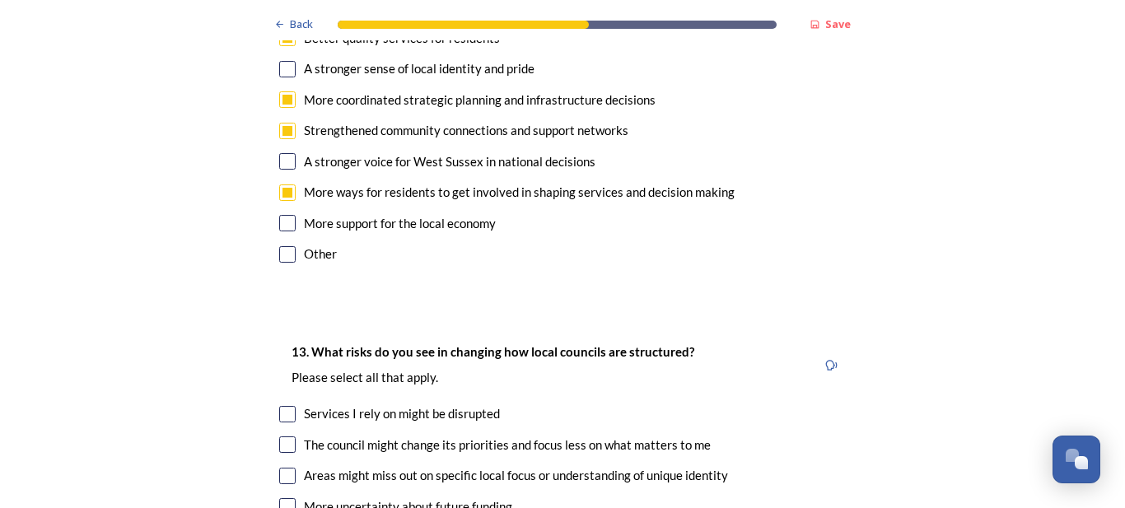
click at [279, 436] on input "checkbox" at bounding box center [287, 444] width 16 height 16
checkbox input "true"
click at [279, 468] on input "checkbox" at bounding box center [287, 476] width 16 height 16
checkbox input "true"
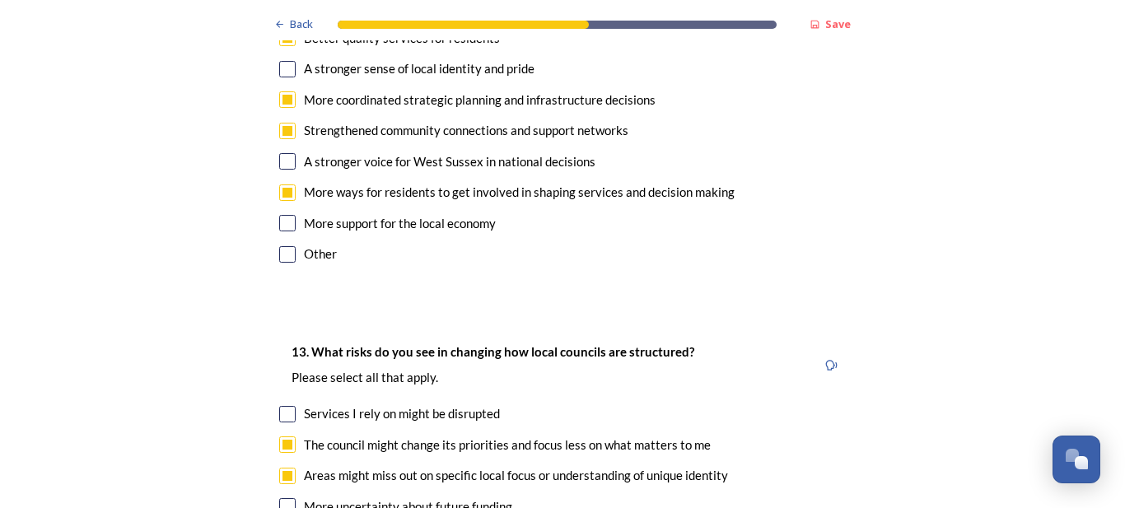
checkbox input "true"
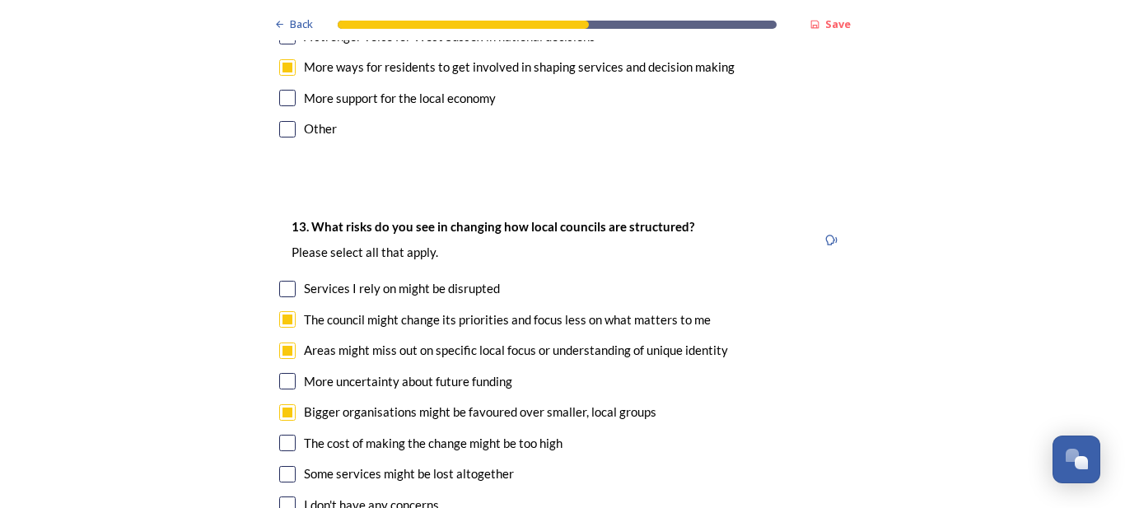
scroll to position [3388, 0]
click at [279, 465] on input "checkbox" at bounding box center [287, 473] width 16 height 16
checkbox input "true"
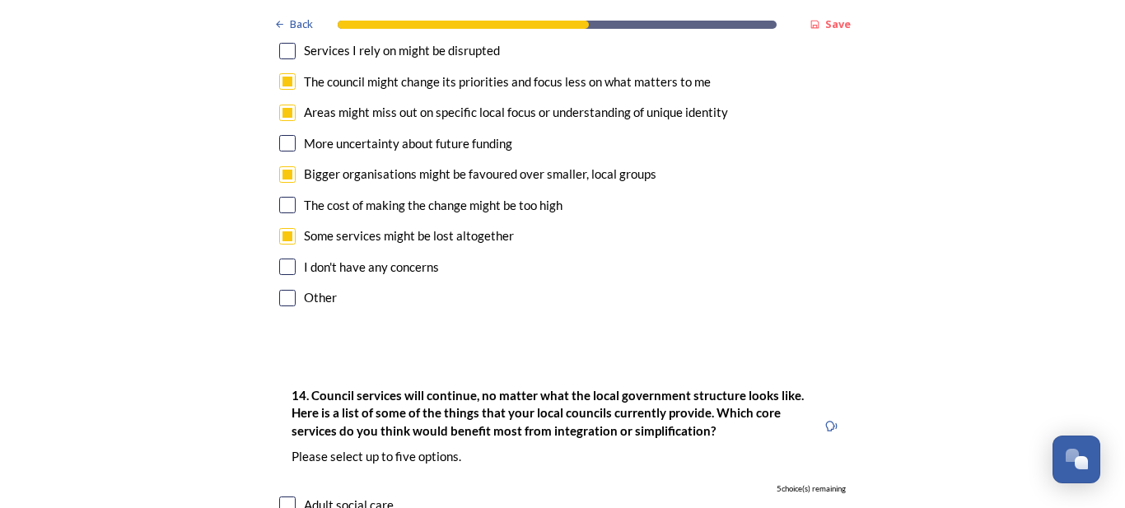
scroll to position [3626, 0]
click at [279, 496] on input "checkbox" at bounding box center [287, 504] width 16 height 16
checkbox input "true"
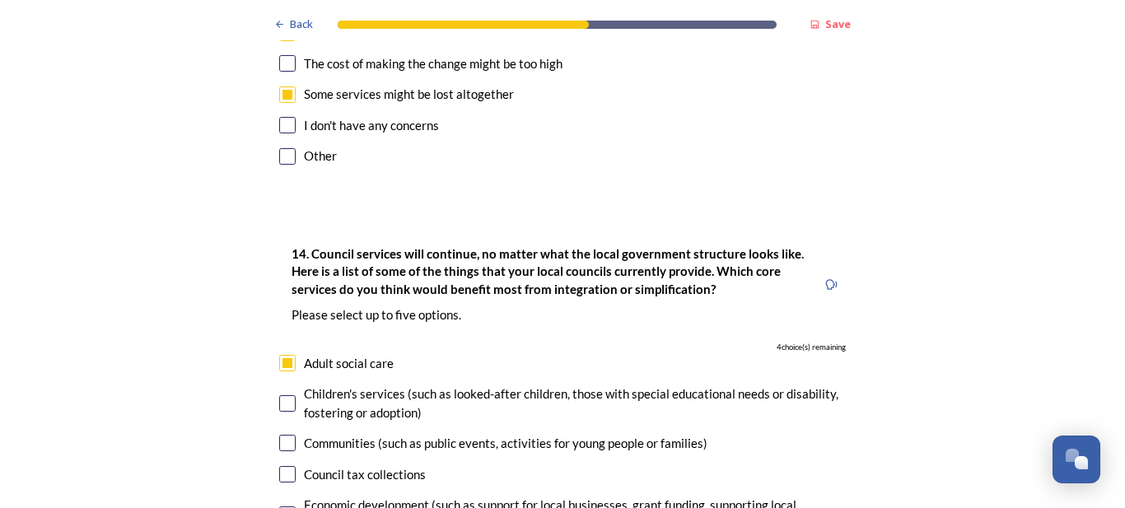
drag, startPoint x: 1119, startPoint y: 502, endPoint x: 714, endPoint y: 352, distance: 432.0
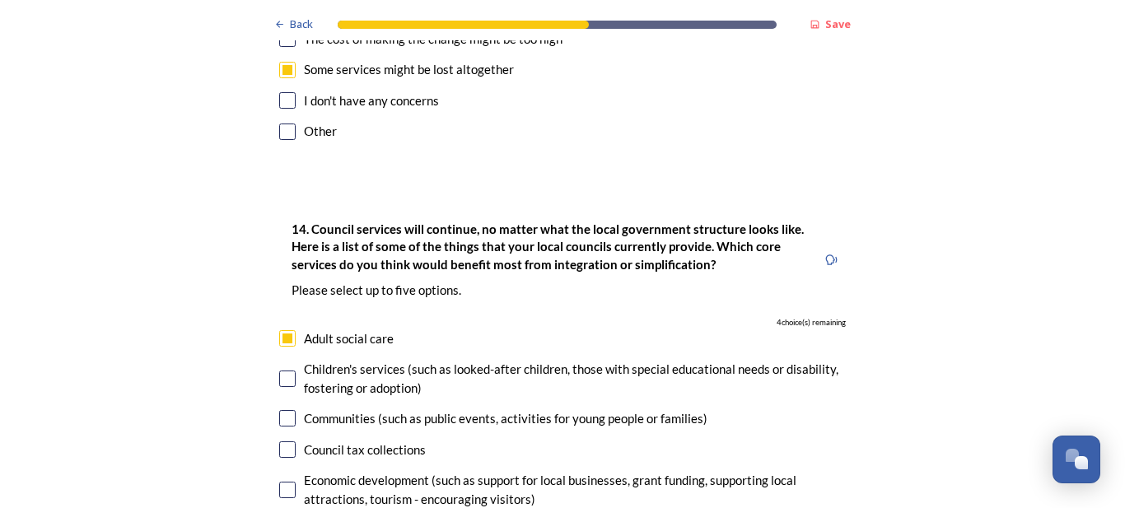
scroll to position [3794, 0]
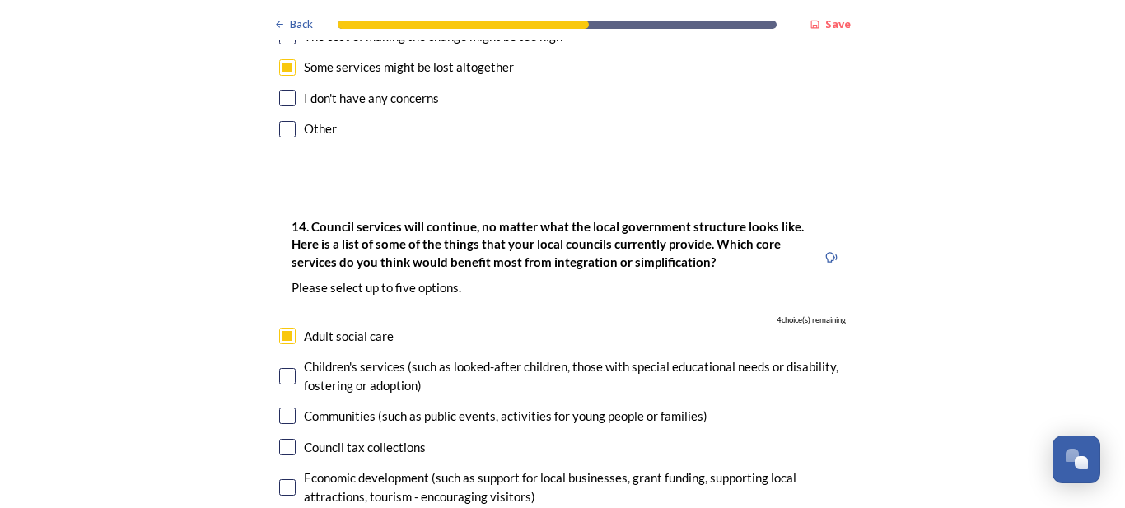
checkbox input "true"
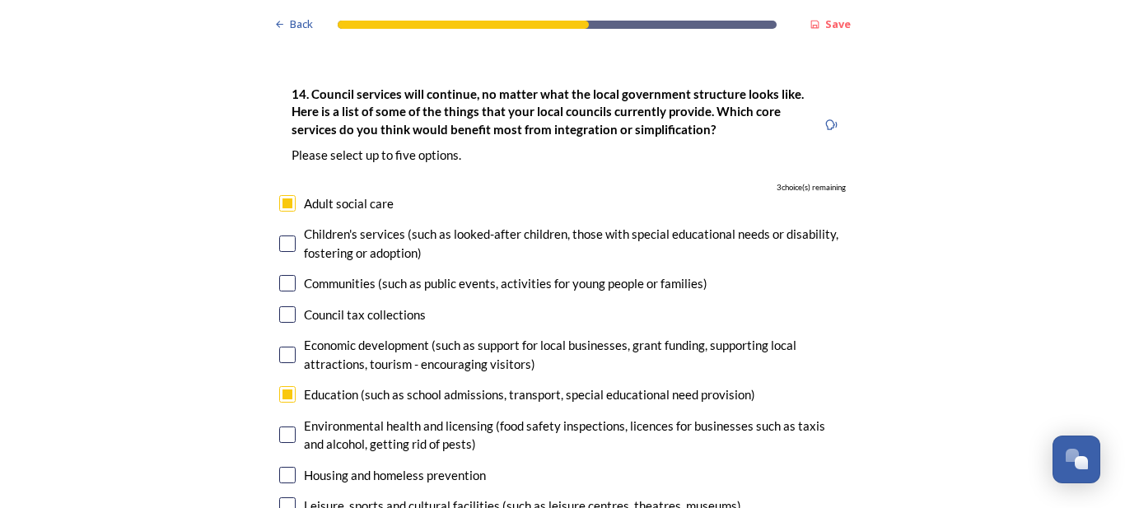
drag, startPoint x: 1116, startPoint y: 504, endPoint x: 1027, endPoint y: 454, distance: 102.1
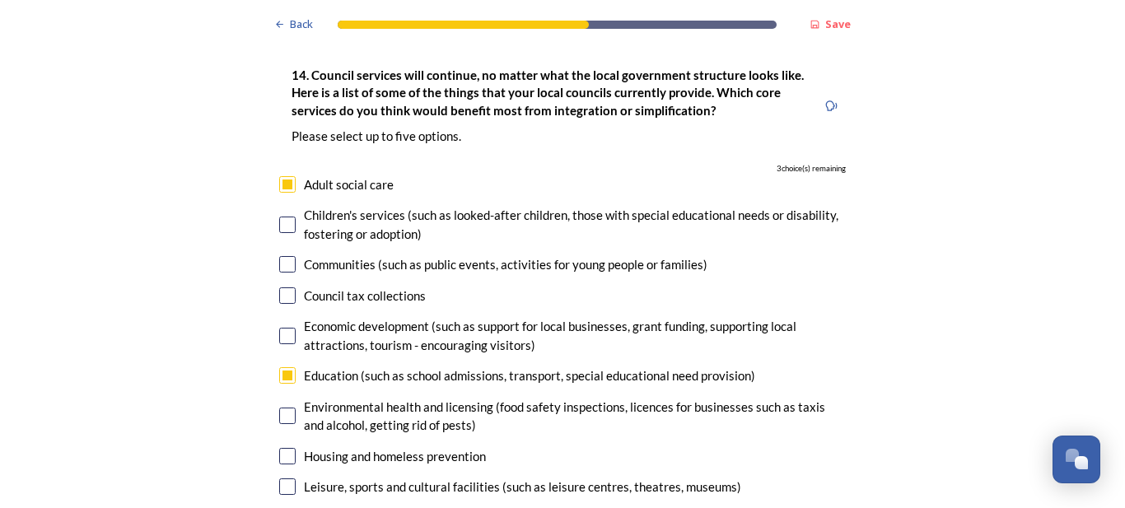
scroll to position [3948, 0]
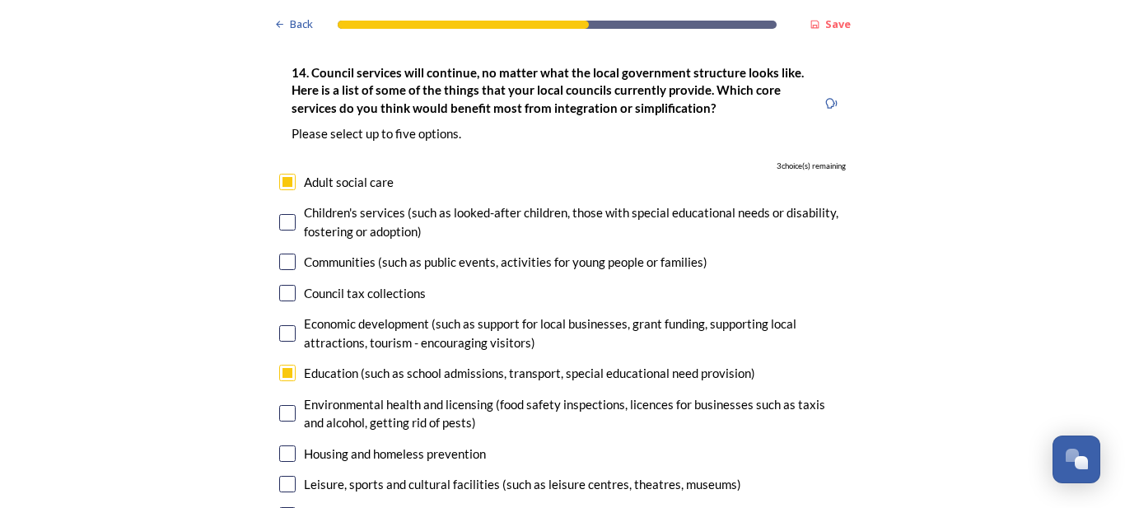
click at [279, 446] on input "checkbox" at bounding box center [287, 454] width 16 height 16
checkbox input "true"
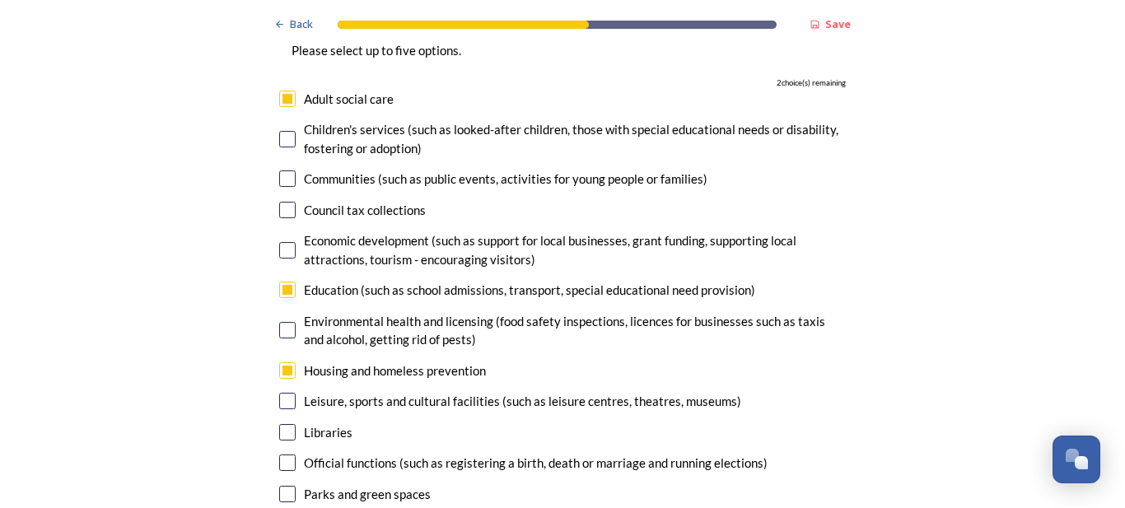
scroll to position [4074, 0]
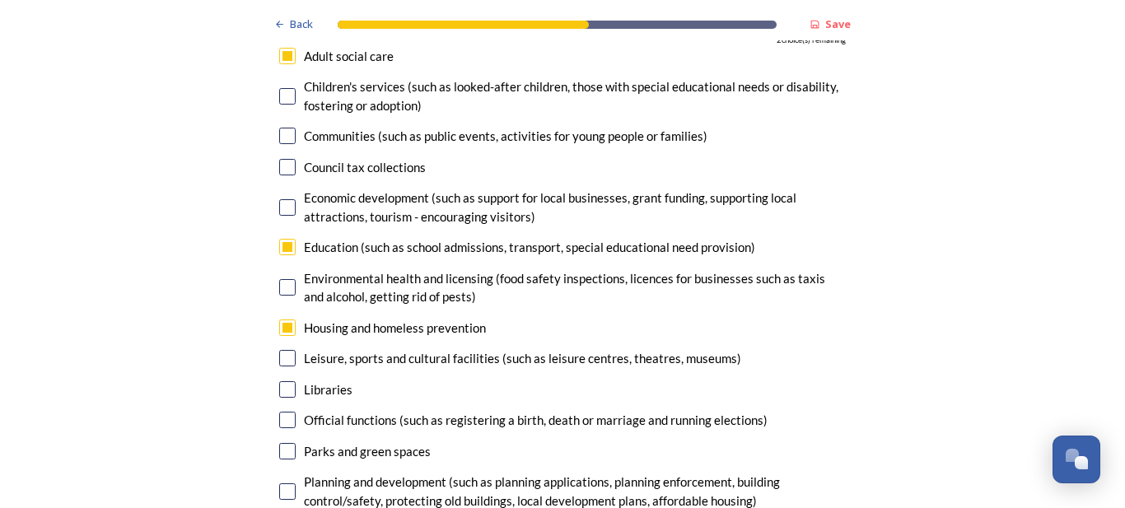
click at [279, 483] on input "checkbox" at bounding box center [287, 491] width 16 height 16
checkbox input "true"
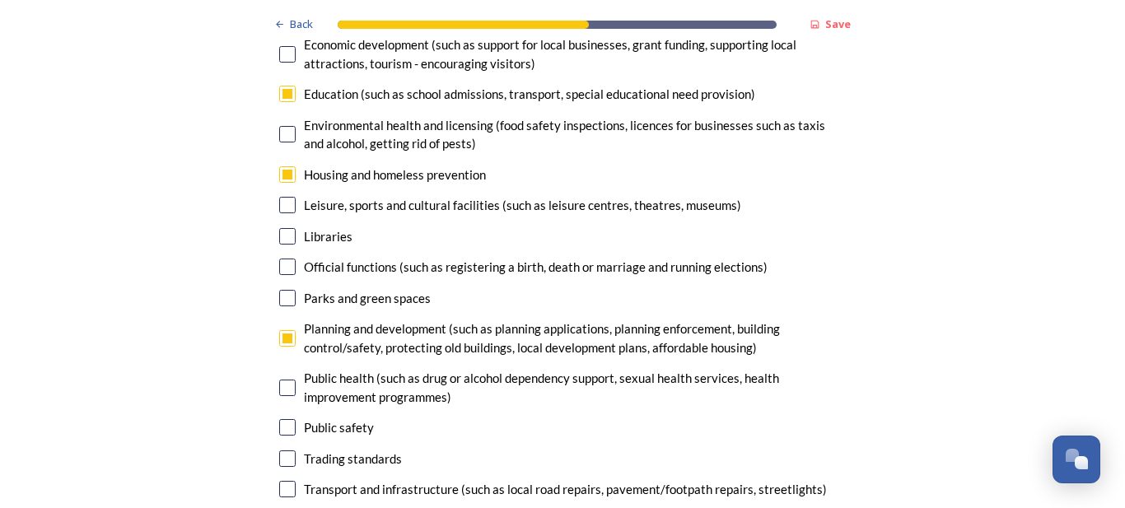
scroll to position [4228, 0]
click at [279, 480] on input "checkbox" at bounding box center [287, 488] width 16 height 16
checkbox input "true"
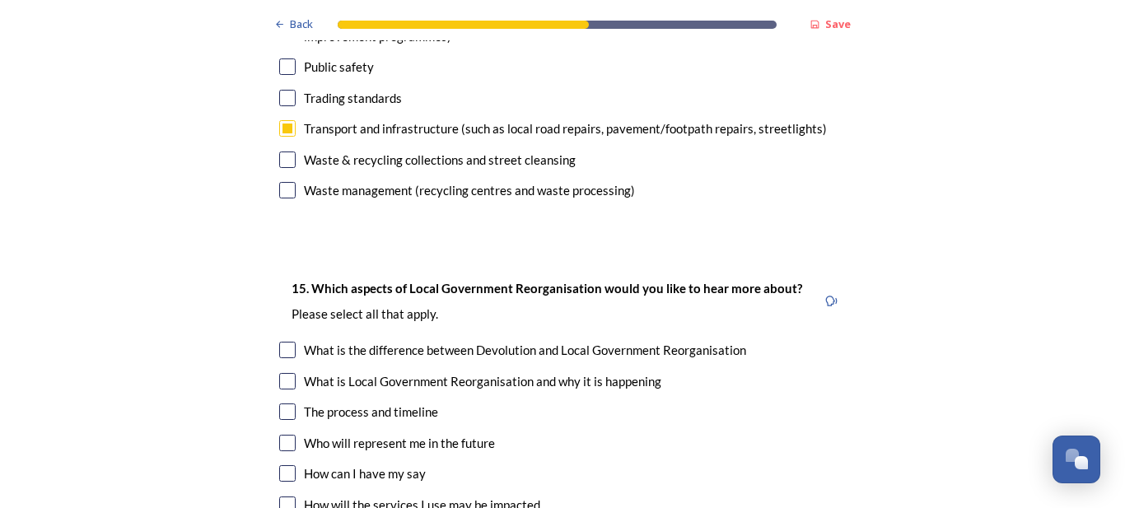
scroll to position [4592, 0]
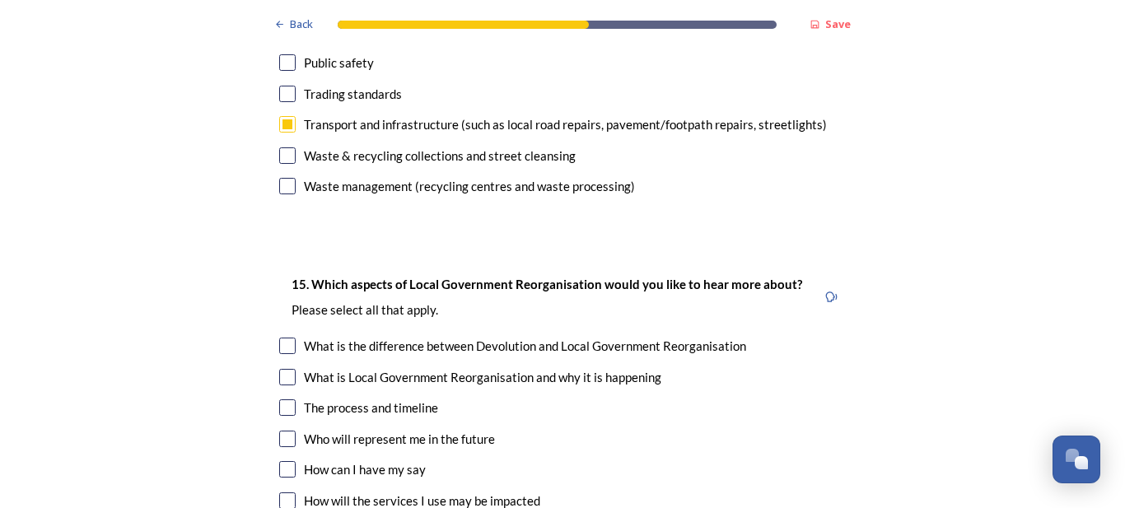
click at [279, 399] on input "checkbox" at bounding box center [287, 407] width 16 height 16
checkbox input "true"
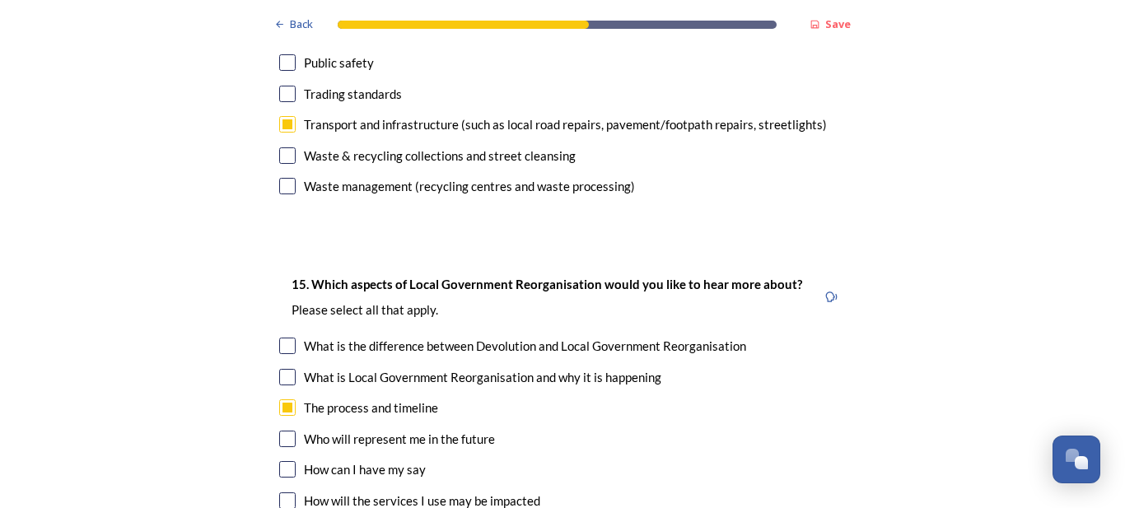
checkbox input "true"
click at [282, 338] on input "checkbox" at bounding box center [287, 346] width 16 height 16
checkbox input "true"
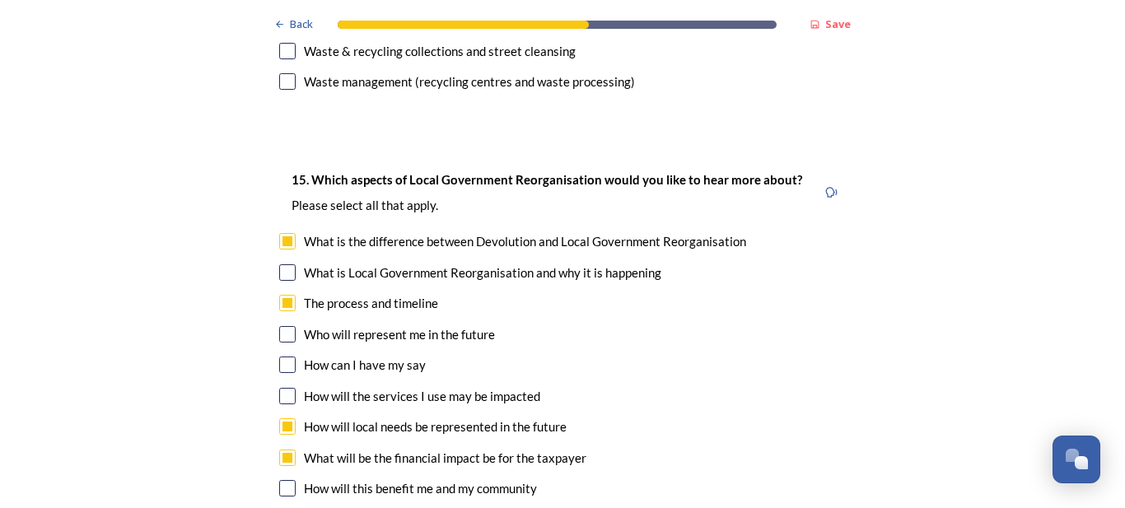
drag, startPoint x: 1112, startPoint y: 497, endPoint x: 1089, endPoint y: 486, distance: 25.0
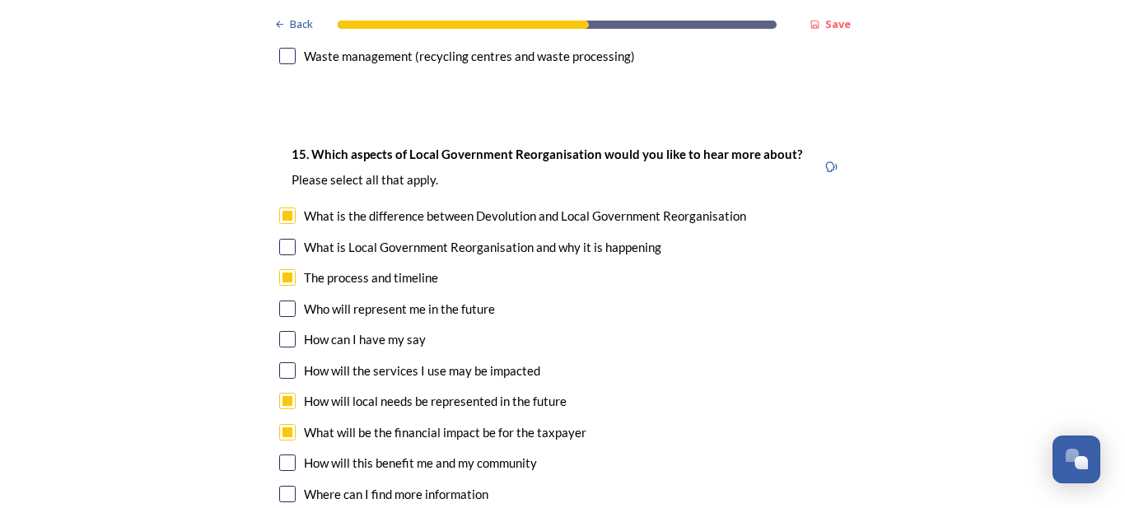
scroll to position [4732, 0]
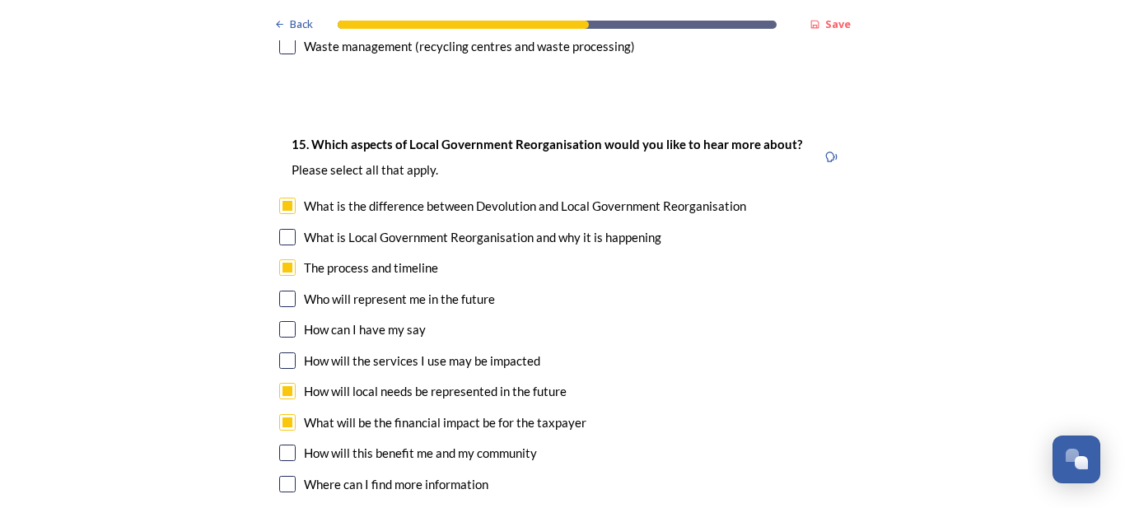
click at [279, 352] on input "checkbox" at bounding box center [287, 360] width 16 height 16
checkbox input "true"
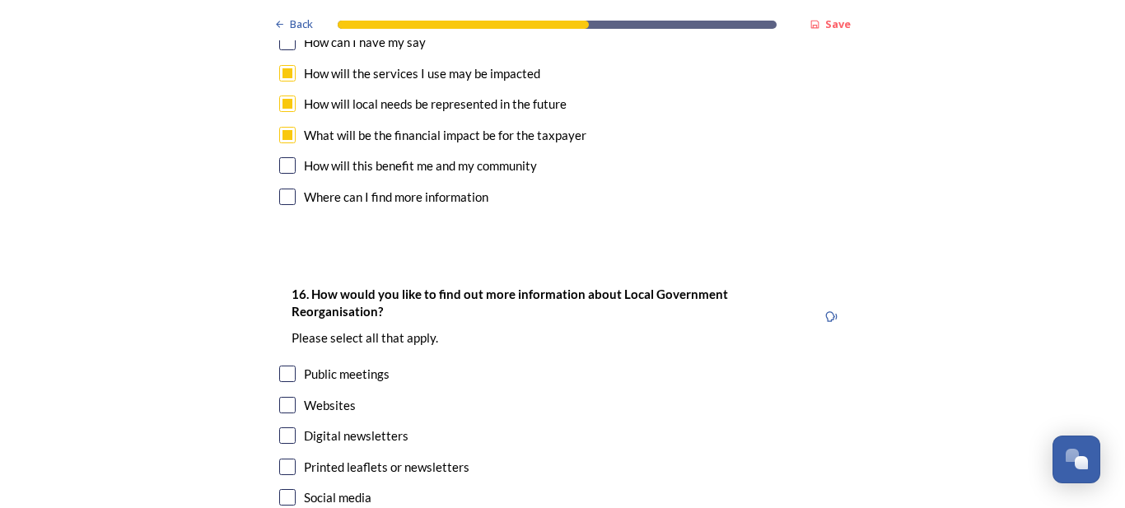
scroll to position [5026, 0]
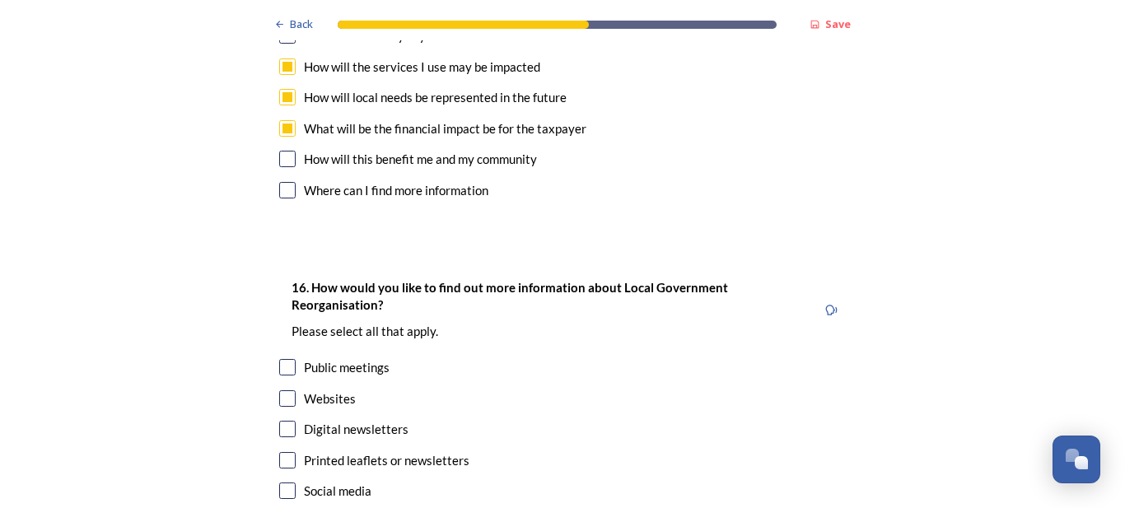
click at [279, 421] on input "checkbox" at bounding box center [287, 429] width 16 height 16
checkbox input "true"
click at [279, 452] on input "checkbox" at bounding box center [287, 460] width 16 height 16
checkbox input "true"
click at [282, 390] on input "checkbox" at bounding box center [287, 398] width 16 height 16
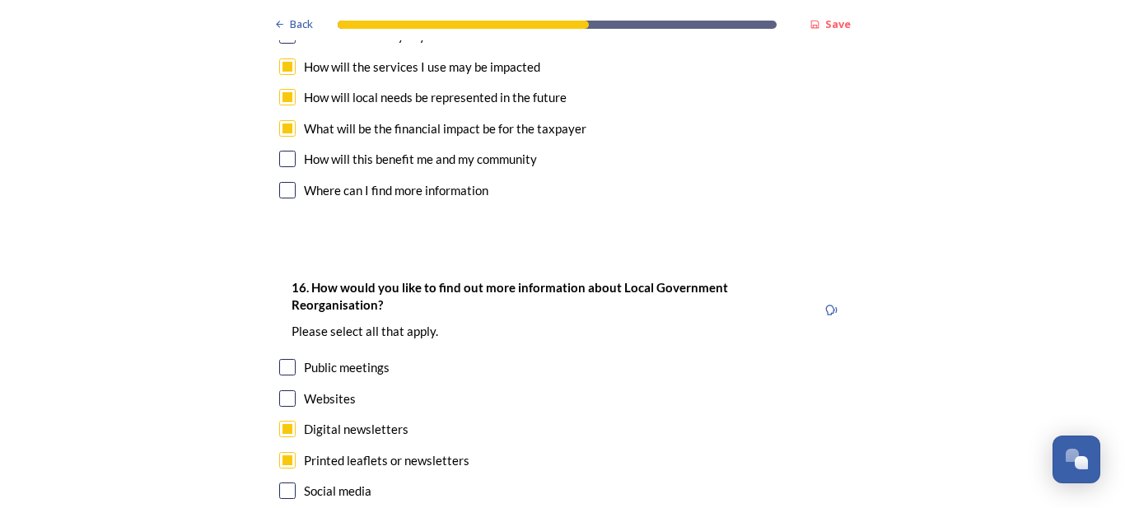
checkbox input "true"
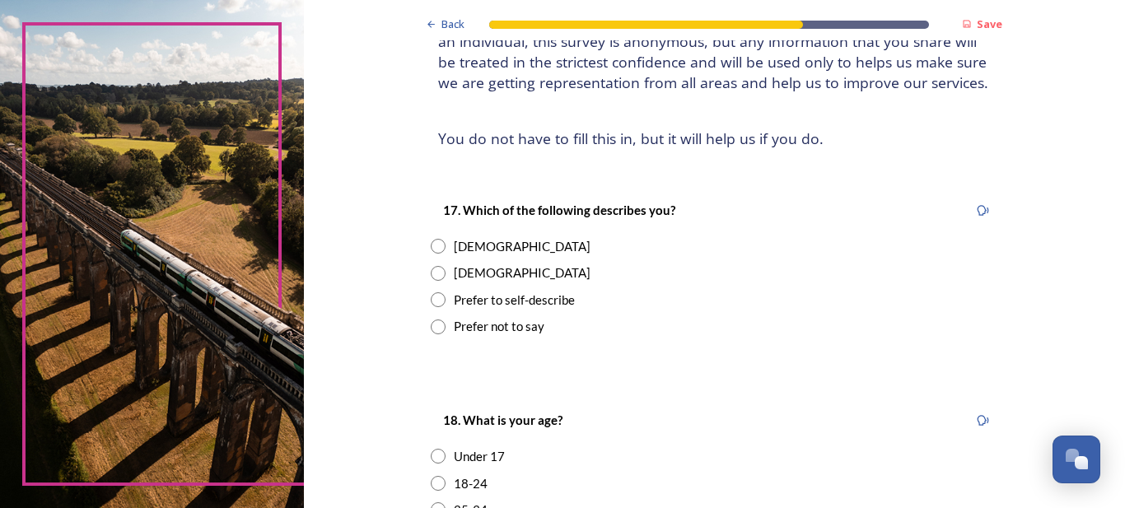
scroll to position [154, 0]
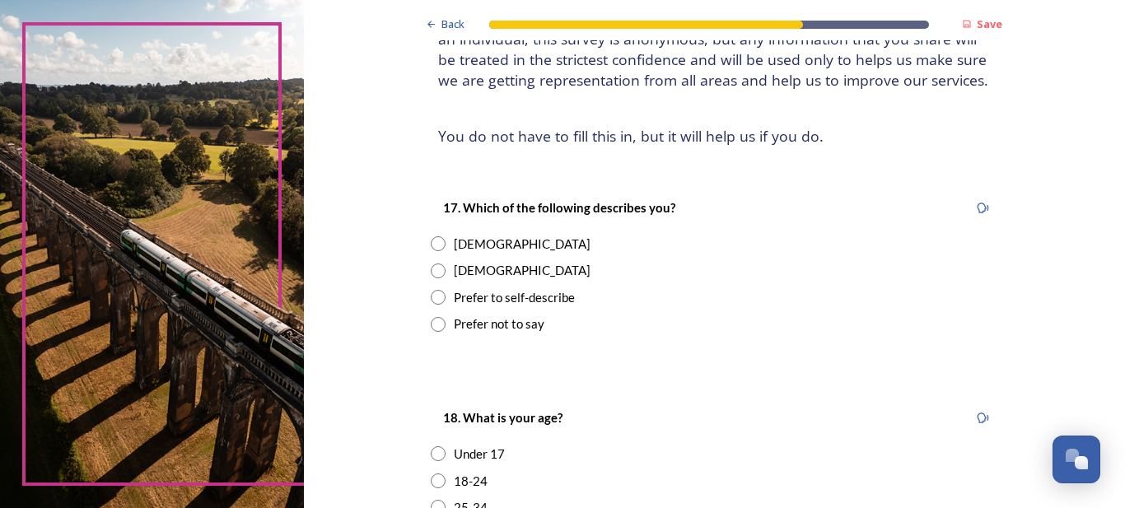
click at [435, 242] on input "radio" at bounding box center [438, 243] width 15 height 15
radio input "true"
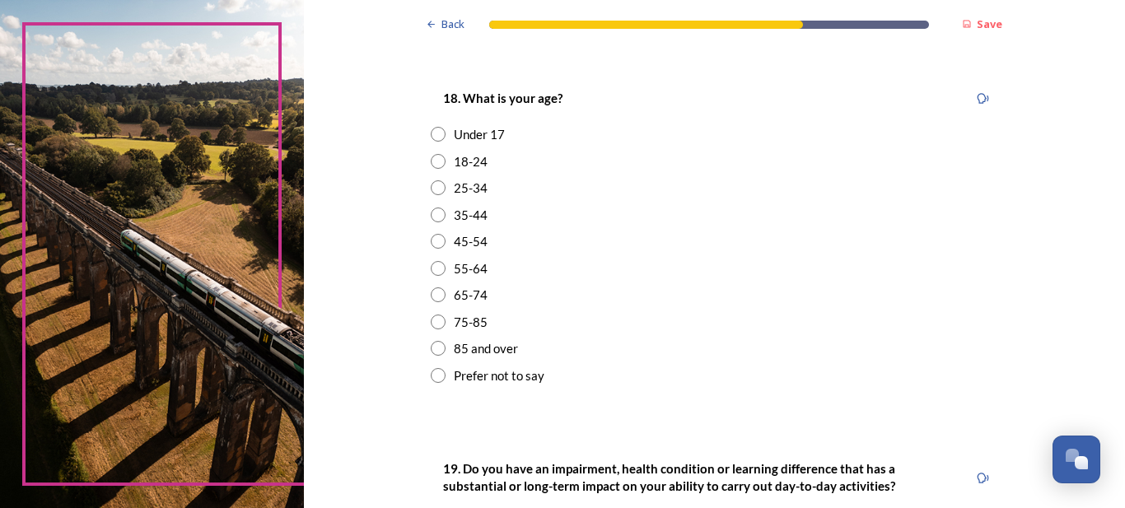
drag, startPoint x: 1121, startPoint y: 506, endPoint x: 1009, endPoint y: 458, distance: 121.8
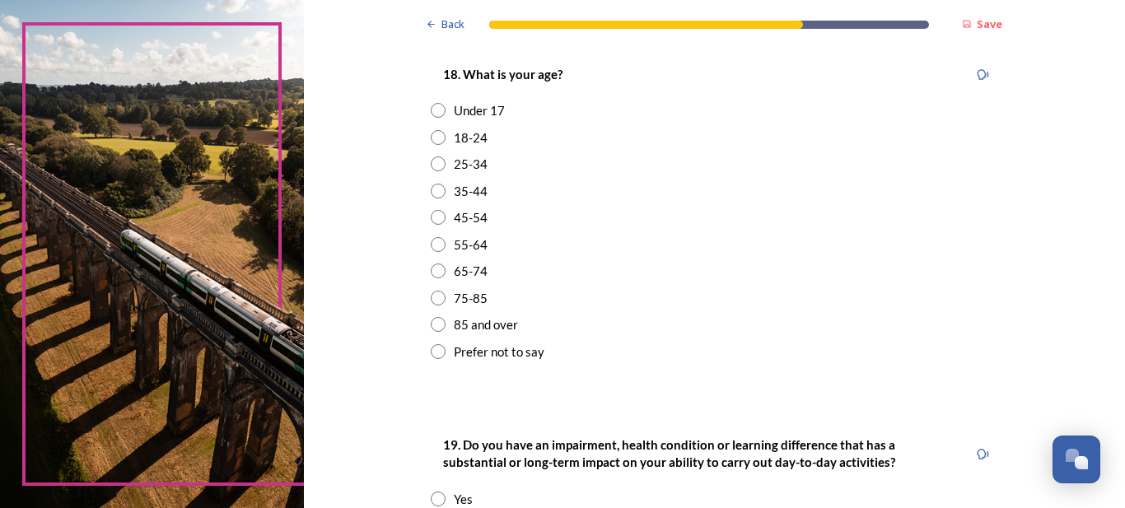
scroll to position [504, 0]
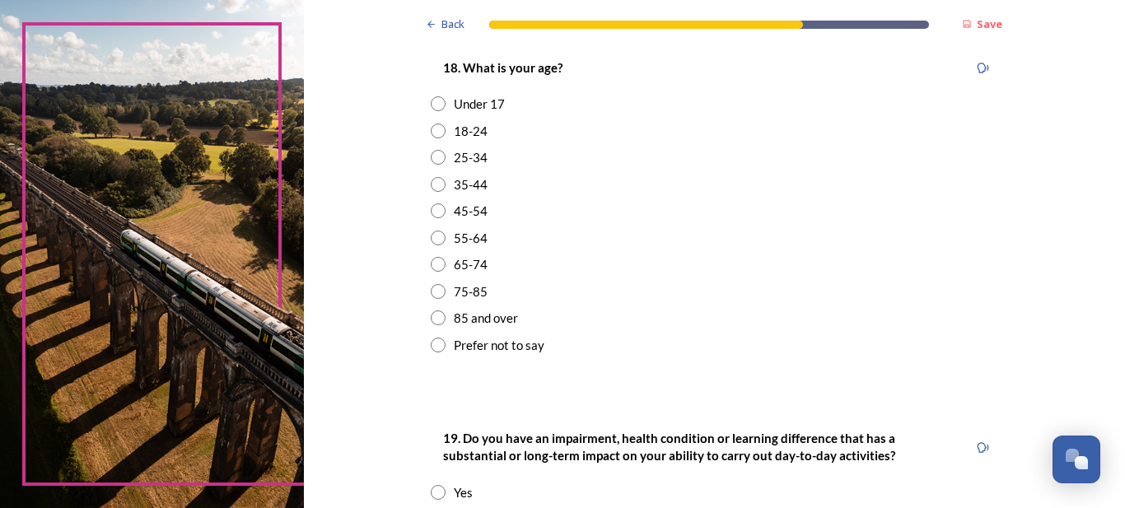
click at [431, 288] on input "radio" at bounding box center [438, 291] width 15 height 15
radio input "true"
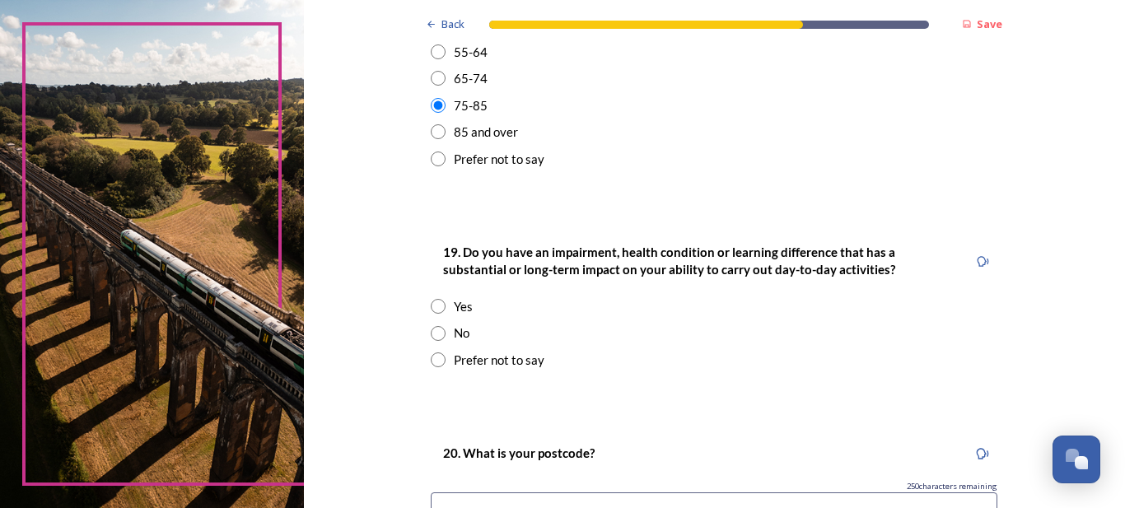
drag, startPoint x: 1113, startPoint y: 506, endPoint x: 1082, endPoint y: 493, distance: 33.2
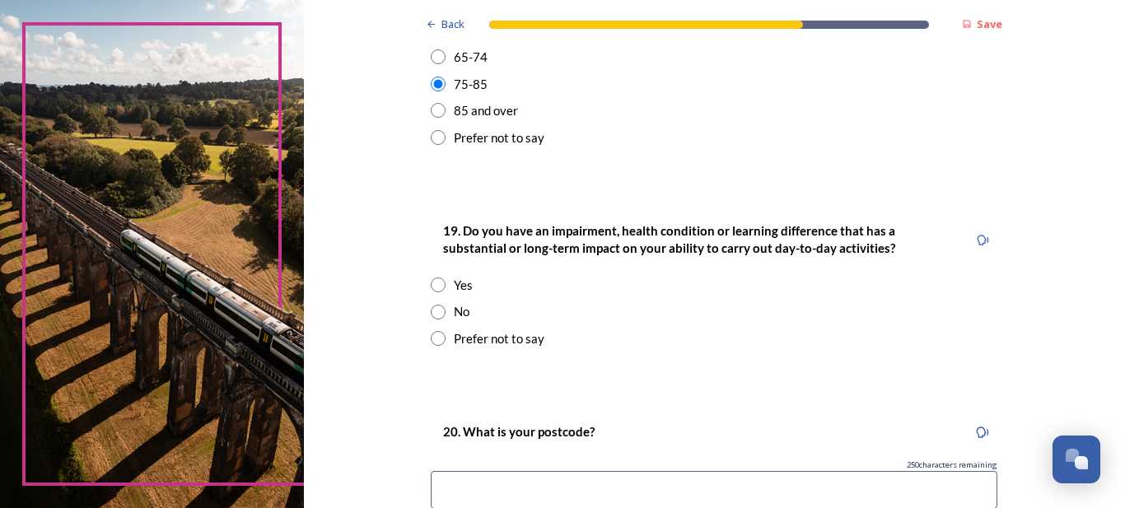
scroll to position [714, 0]
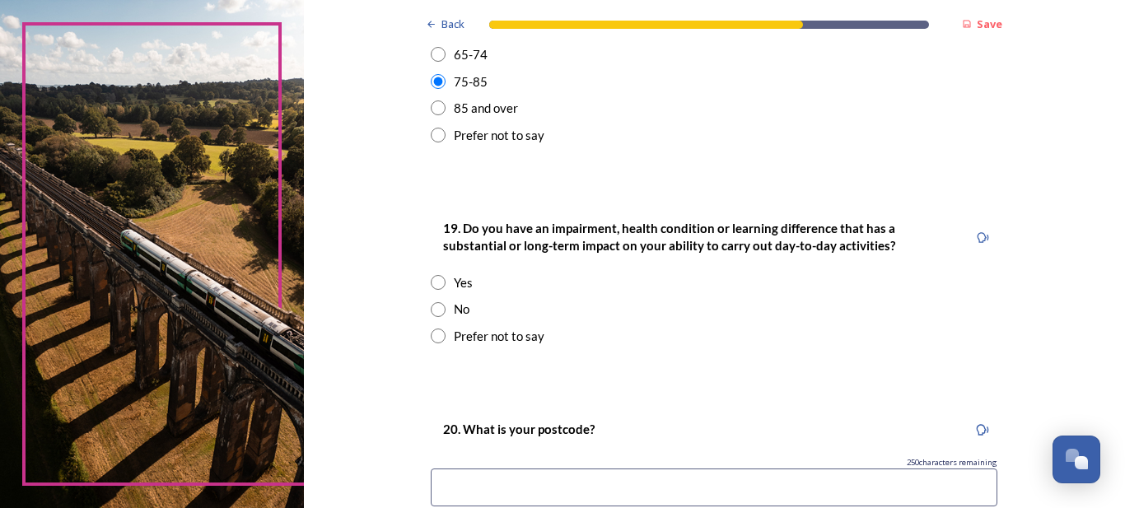
click at [431, 306] on input "radio" at bounding box center [438, 309] width 15 height 15
radio input "true"
click at [461, 490] on input at bounding box center [714, 488] width 567 height 38
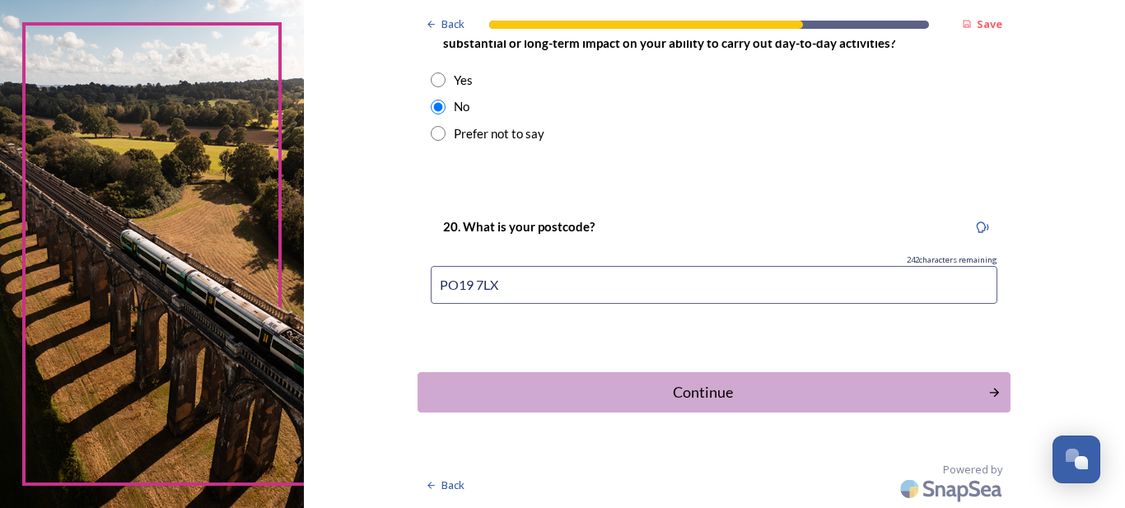
scroll to position [918, 0]
drag, startPoint x: 1121, startPoint y: 497, endPoint x: 1029, endPoint y: 479, distance: 94.0
type input "PO19 7LX"
click at [679, 389] on div "Continue" at bounding box center [703, 392] width 558 height 22
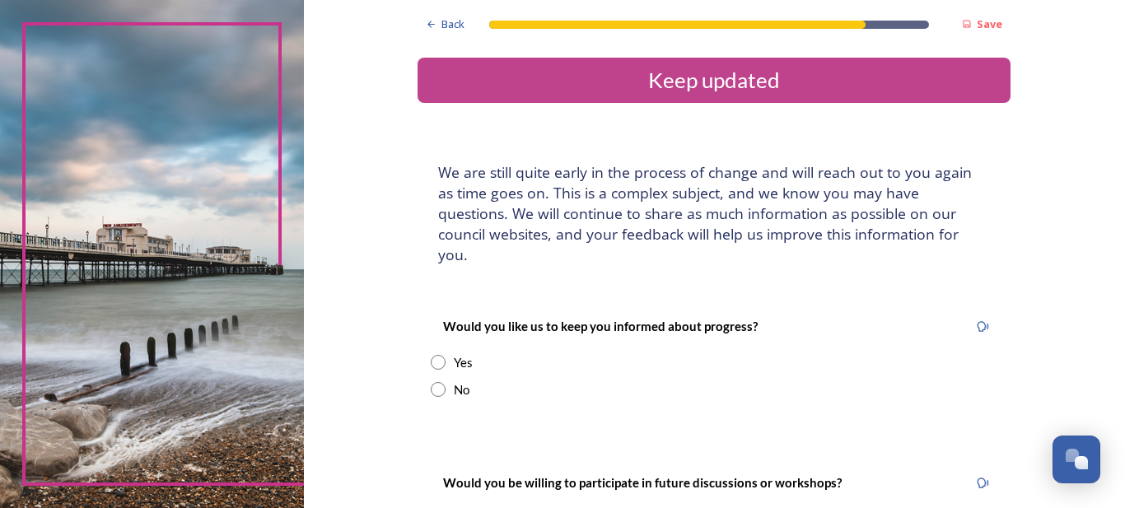
click at [431, 355] on input "radio" at bounding box center [438, 362] width 15 height 15
radio input "true"
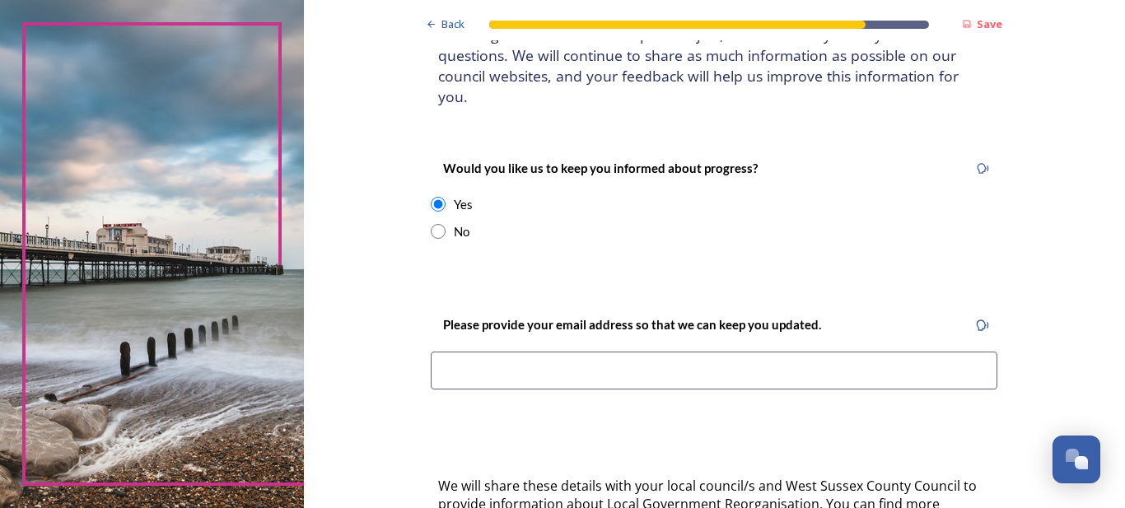
scroll to position [168, 0]
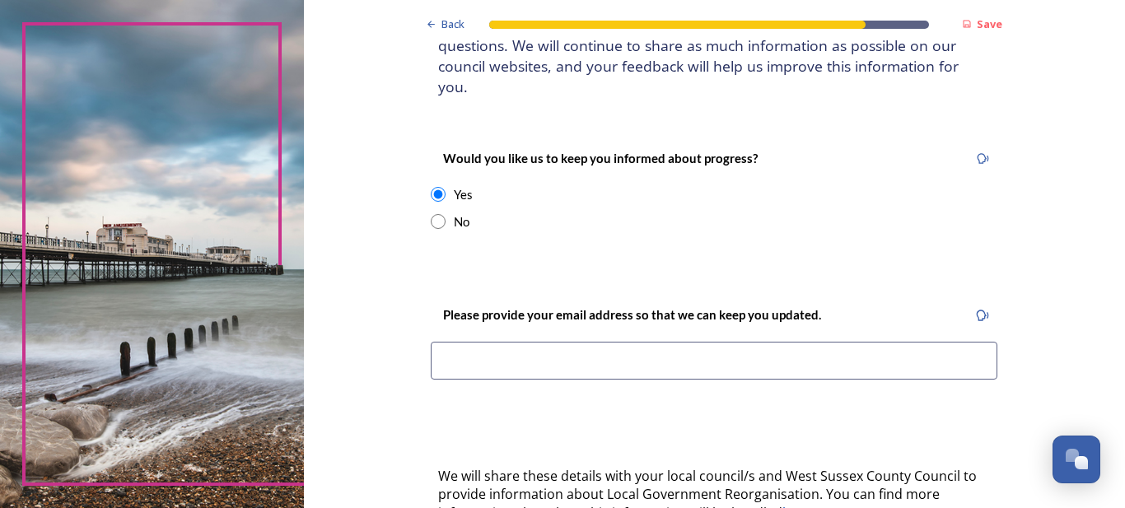
click at [443, 342] on input at bounding box center [714, 361] width 567 height 38
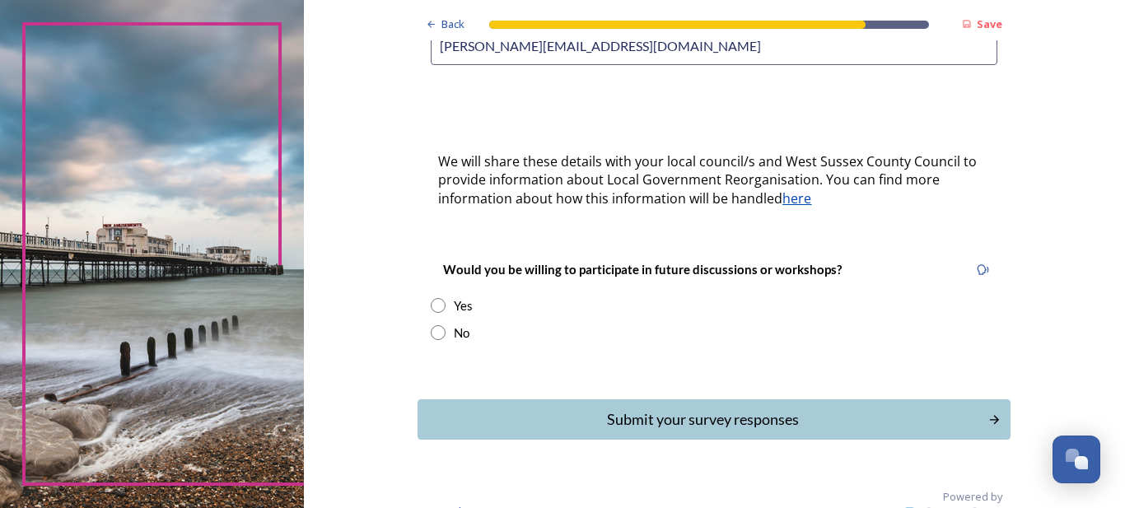
scroll to position [489, 0]
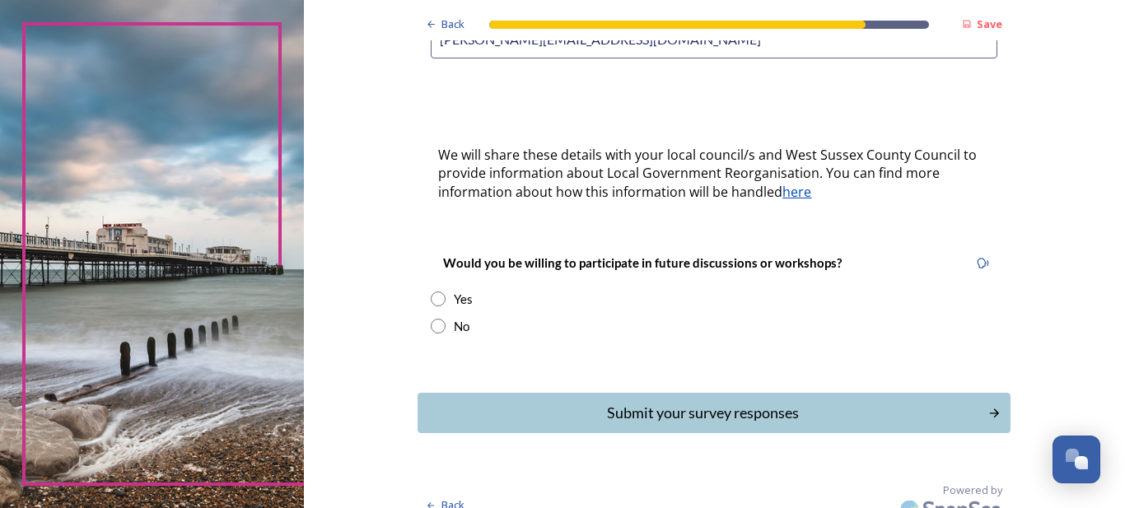
type input "amanda.lunt1@btinternet.com"
click at [435, 292] on input "radio" at bounding box center [438, 299] width 15 height 15
radio input "true"
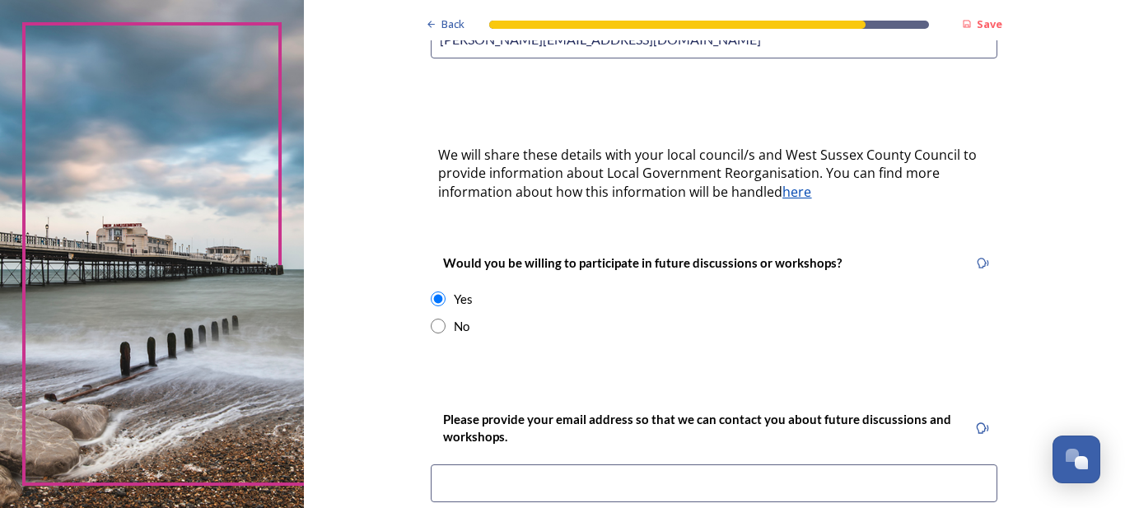
click at [468, 464] on input at bounding box center [714, 483] width 567 height 38
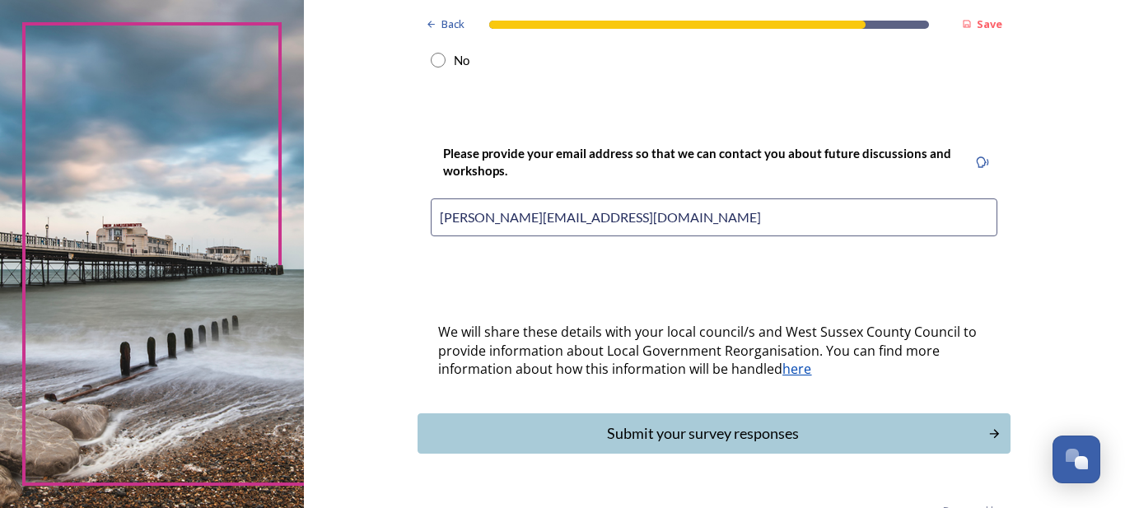
scroll to position [776, 0]
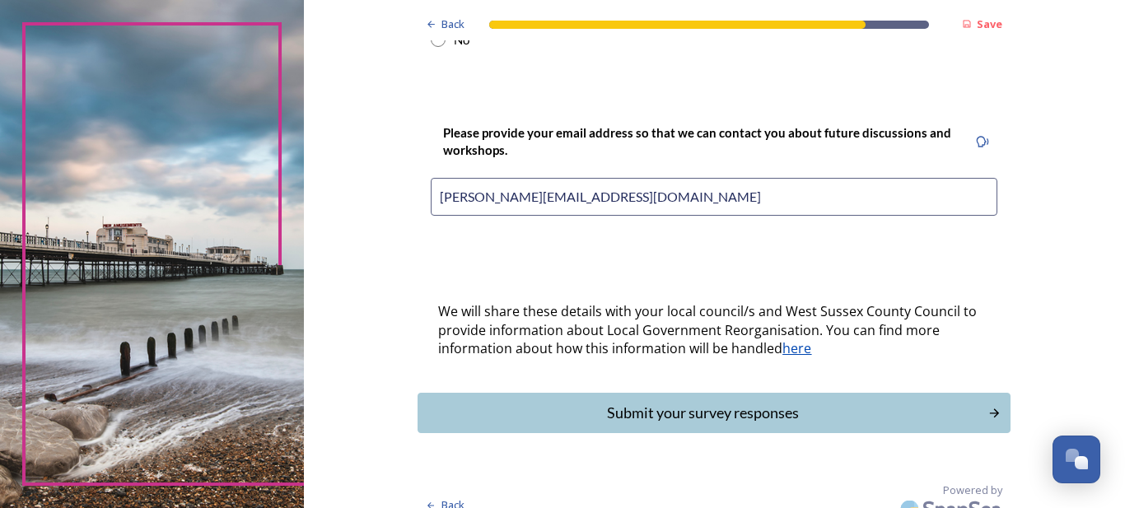
drag, startPoint x: 1117, startPoint y: 500, endPoint x: 1084, endPoint y: 499, distance: 33.8
type input "amanda.lunt1@btinternet.com"
click at [980, 393] on button "Submit your survey responses" at bounding box center [714, 413] width 599 height 40
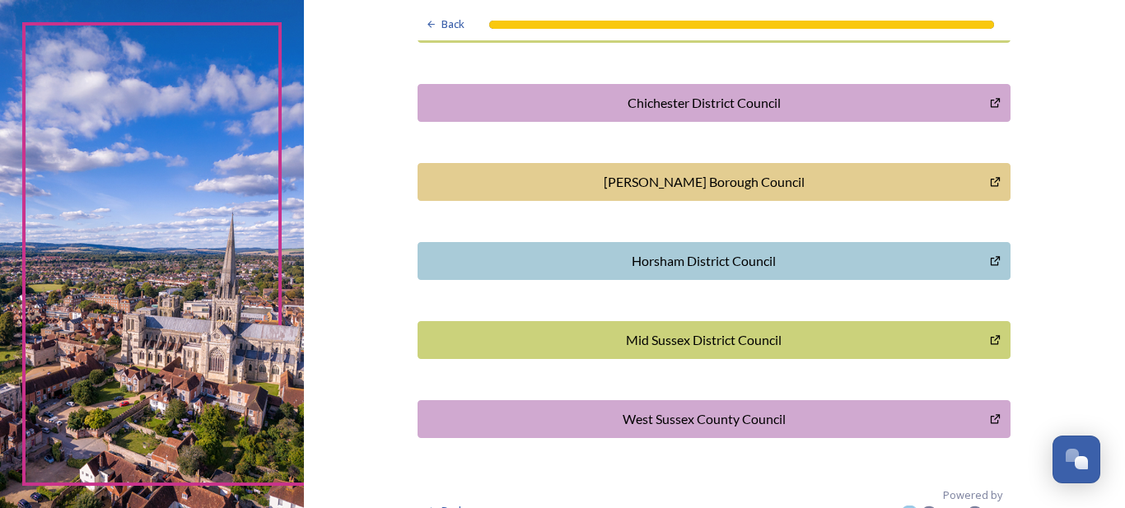
scroll to position [533, 0]
